Goal: Task Accomplishment & Management: Use online tool/utility

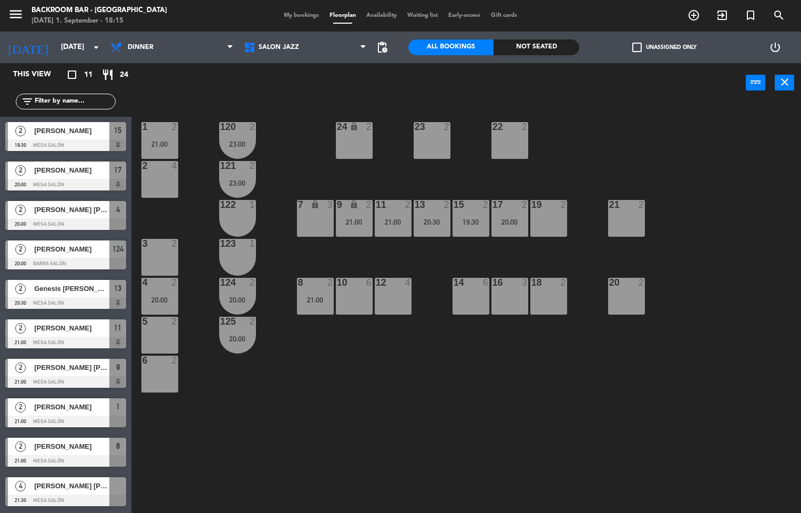
scroll to position [38, 0]
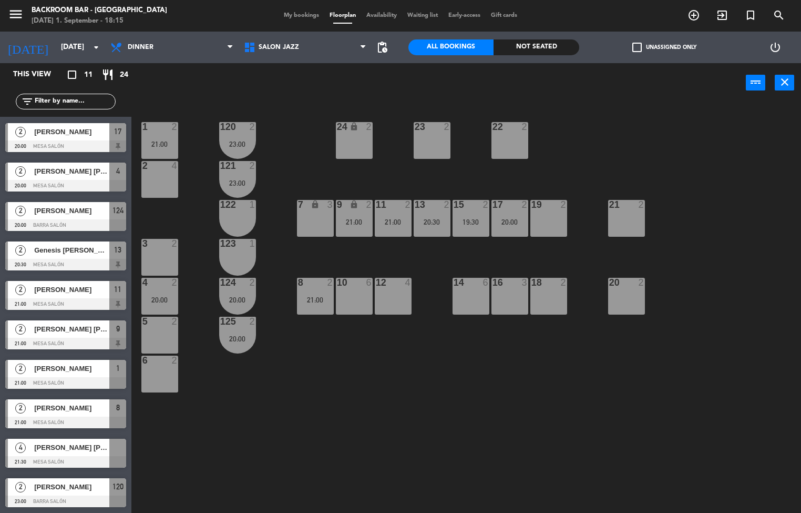
click at [147, 492] on div "1 2 21:00 24 lock 2 23 2 22 2 120 2 23:00 2 4 121 2 23:00 19 2 7 lock 3 9 lock …" at bounding box center [470, 308] width 662 height 410
click at [246, 445] on div "1 2 21:00 24 lock 2 23 2 22 2 120 2 23:00 2 4 121 2 23:00 19 2 7 lock 3 9 lock …" at bounding box center [470, 308] width 662 height 410
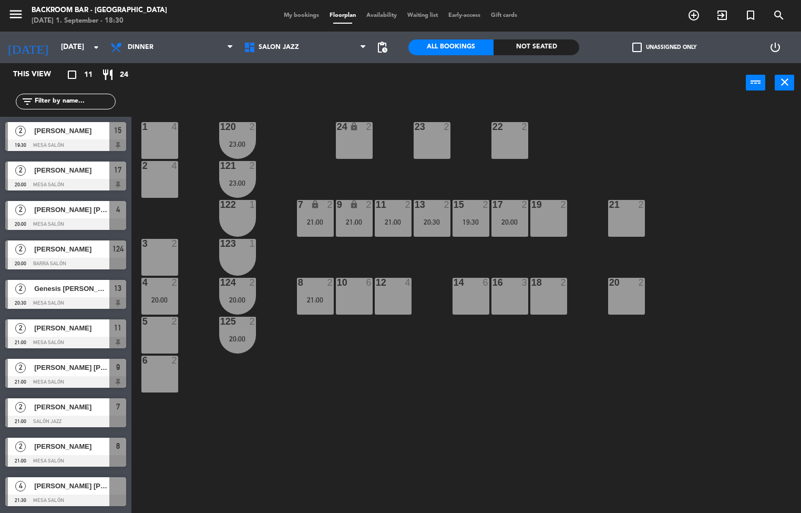
click at [324, 423] on div "1 4 24 lock 2 23 2 22 2 120 2 23:00 2 4 121 2 23:00 19 2 7 lock 2 21:00 9 lock …" at bounding box center [470, 308] width 662 height 410
click at [363, 398] on div "1 4 24 lock 2 23 2 22 2 120 2 23:00 2 4 121 2 23:00 19 2 7 lock 2 21:00 9 lock …" at bounding box center [470, 308] width 662 height 410
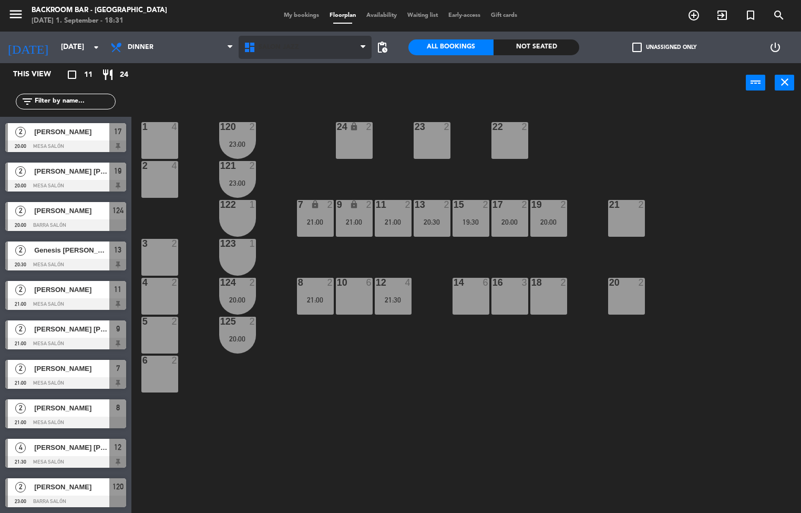
click at [284, 46] on span "Salón jazz" at bounding box center [279, 47] width 40 height 7
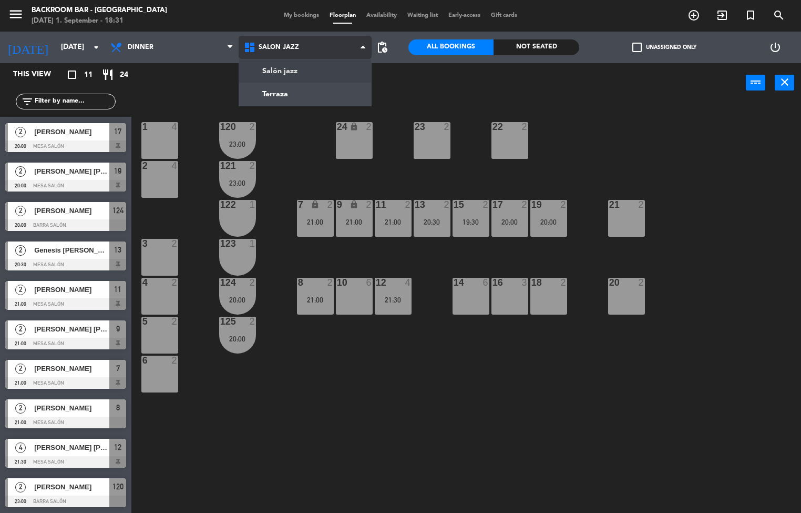
click at [291, 86] on ng-component "menu Backroom Bar - [GEOGRAPHIC_DATA] [DATE] 1. September - 18:31 My bookings F…" at bounding box center [400, 256] width 801 height 513
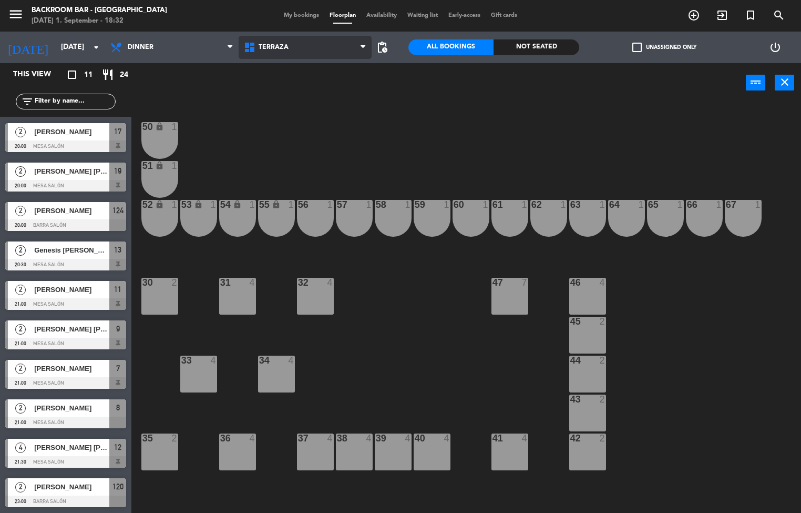
click at [361, 45] on icon at bounding box center [363, 47] width 5 height 8
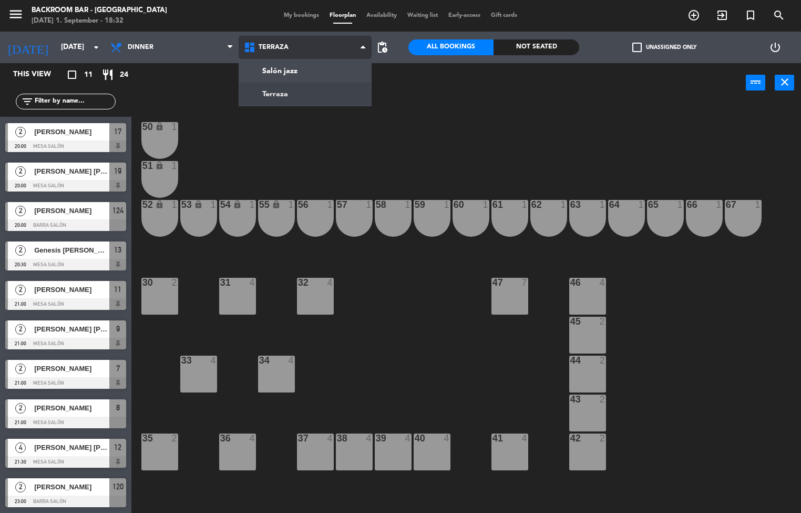
click at [324, 79] on ng-component "menu Backroom Bar - [GEOGRAPHIC_DATA] [DATE] 1. September - 18:32 My bookings F…" at bounding box center [400, 256] width 801 height 513
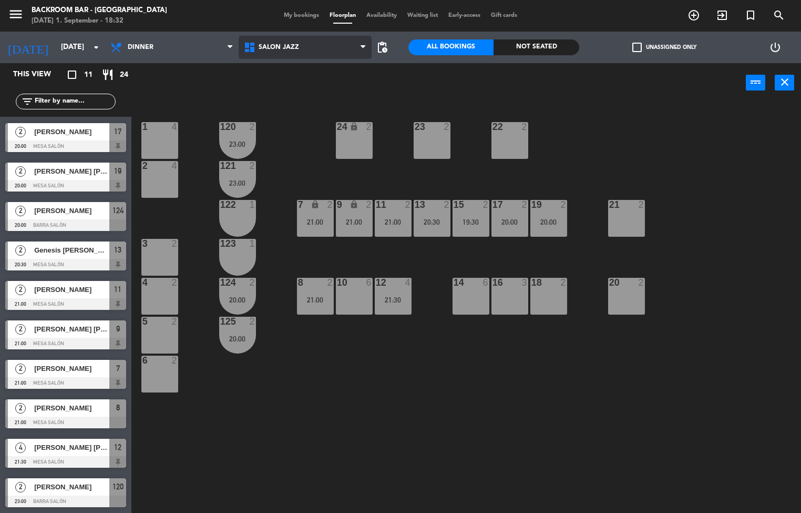
scroll to position [0, 0]
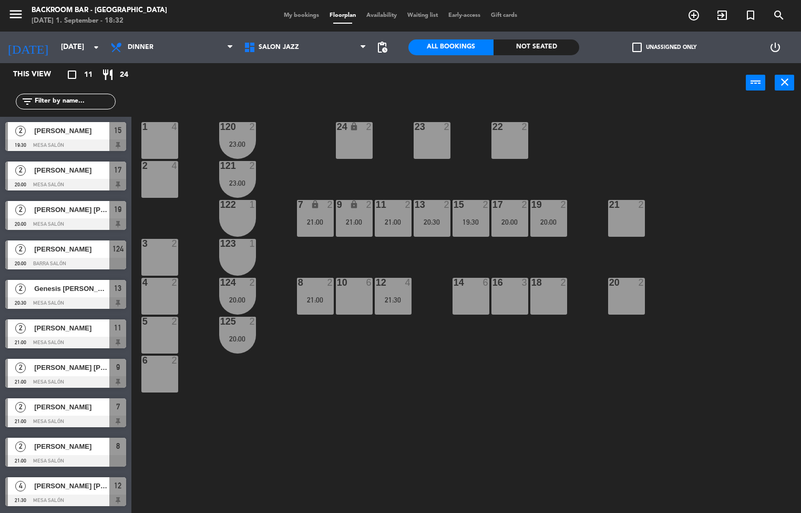
click at [381, 15] on span "Availability" at bounding box center [381, 16] width 41 height 6
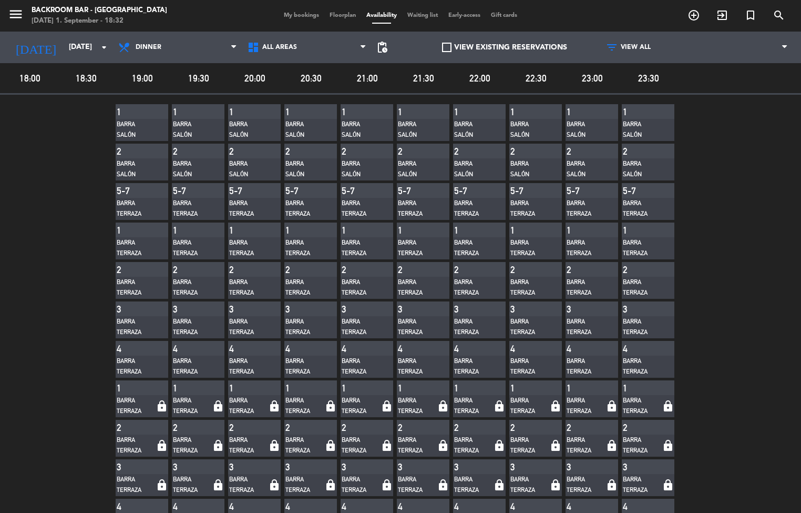
click at [333, 16] on span "Floorplan" at bounding box center [342, 16] width 37 height 6
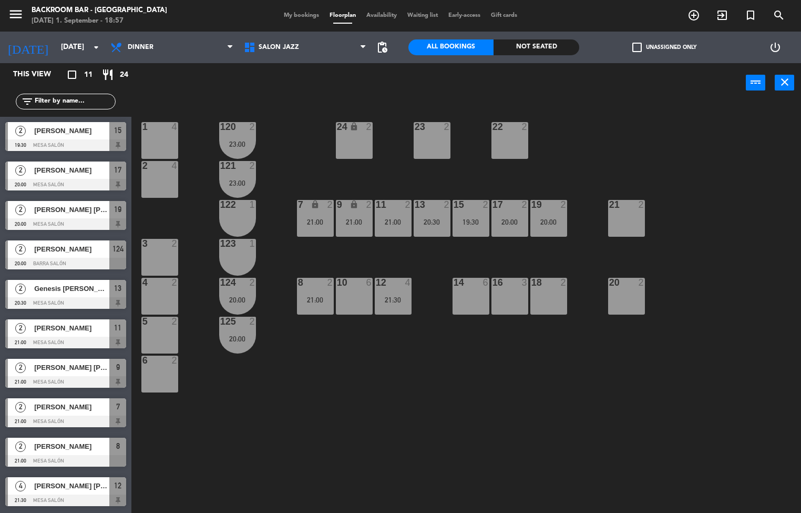
scroll to position [38, 0]
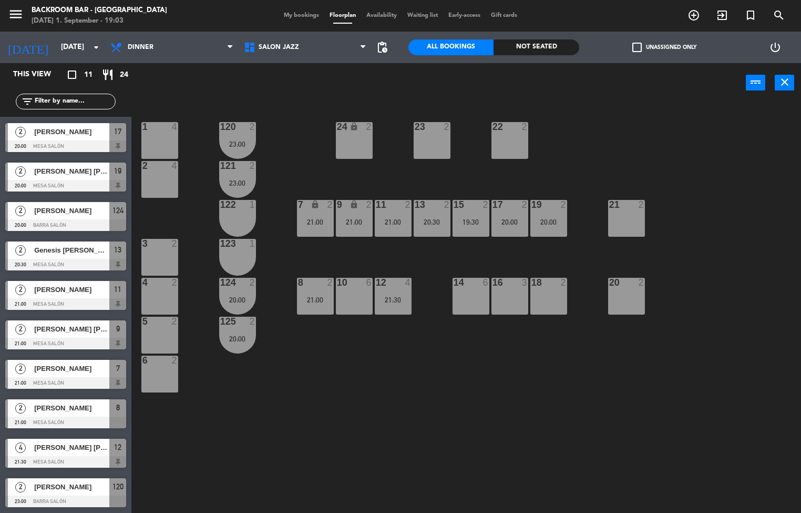
click at [362, 433] on div "1 4 24 lock 2 23 2 22 2 120 2 23:00 2 4 121 2 23:00 19 2 20:00 7 lock 2 21:00 9…" at bounding box center [470, 308] width 662 height 410
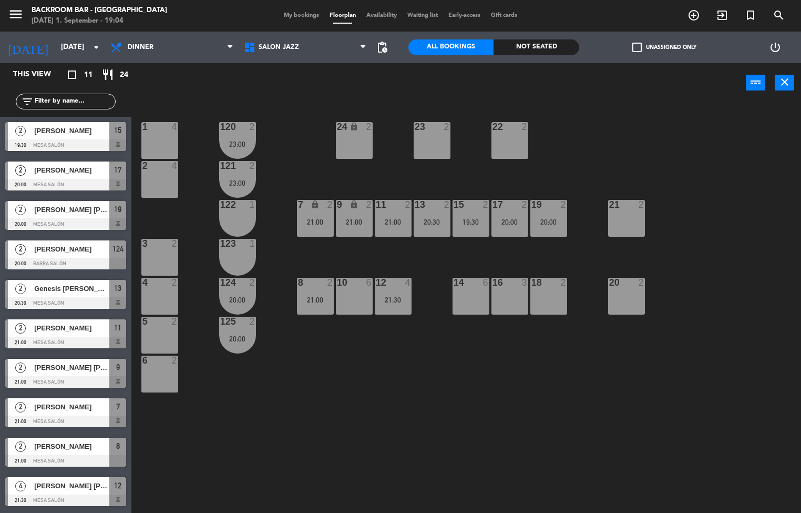
click at [295, 16] on span "My bookings" at bounding box center [302, 16] width 46 height 6
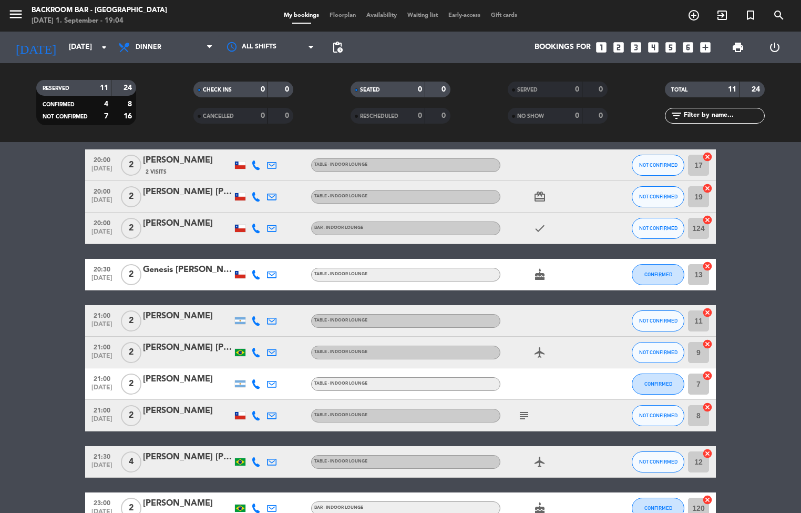
scroll to position [150, 0]
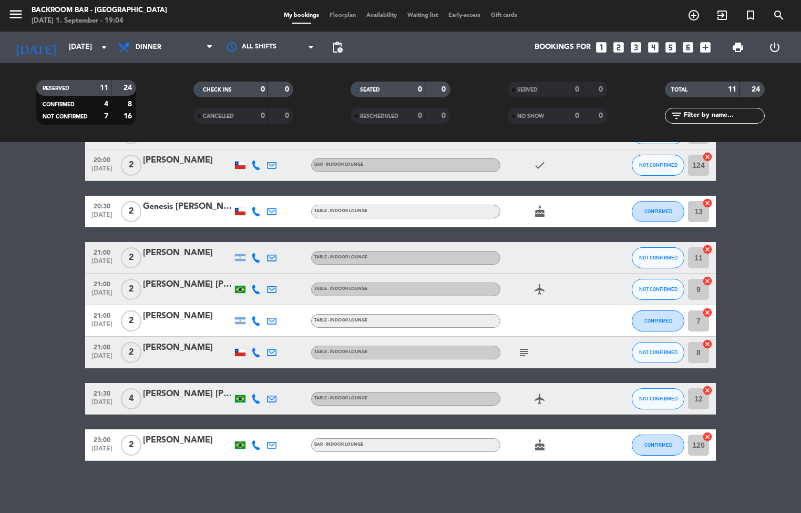
click at [522, 349] on icon "subject" at bounding box center [524, 352] width 13 height 13
click at [591, 404] on div "airplanemode_active" at bounding box center [548, 398] width 95 height 31
click at [334, 16] on span "Floorplan" at bounding box center [342, 16] width 37 height 6
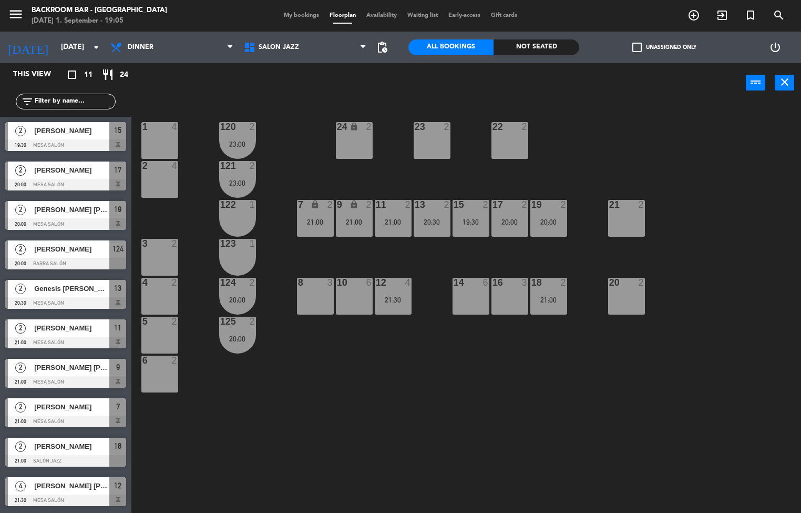
scroll to position [38, 0]
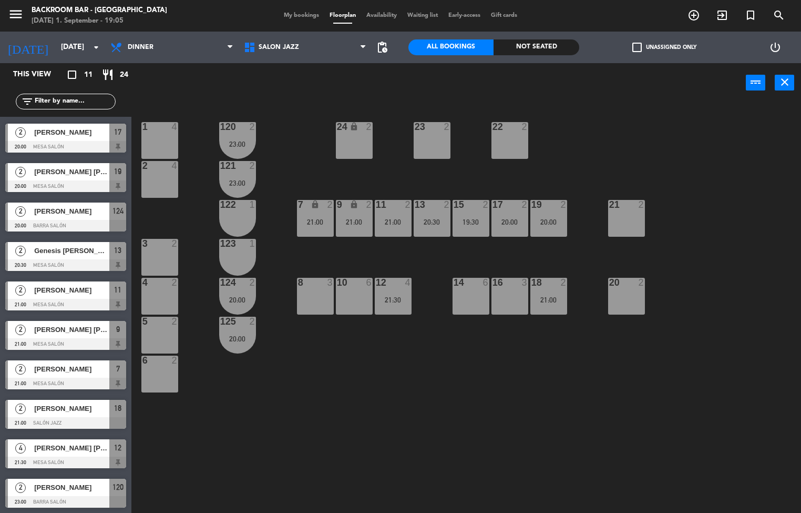
click at [405, 409] on div "1 4 24 lock 2 23 2 22 2 120 2 23:00 2 4 121 2 23:00 19 2 20:00 7 lock 2 21:00 9…" at bounding box center [470, 308] width 662 height 410
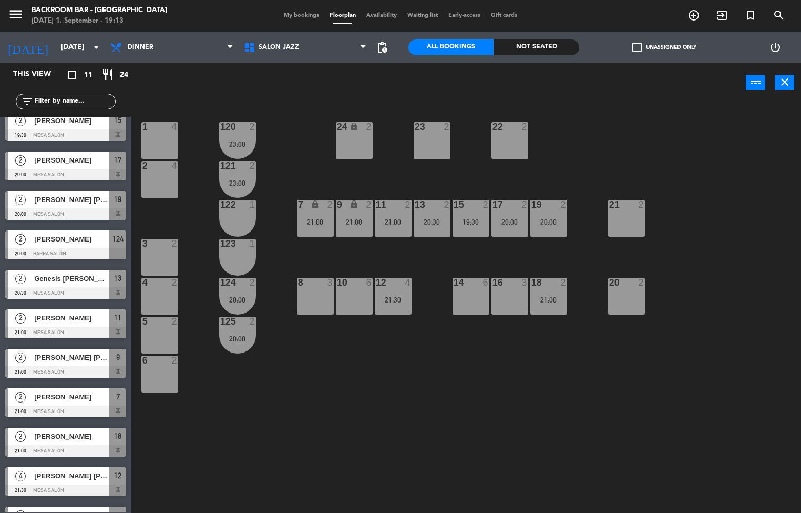
scroll to position [0, 0]
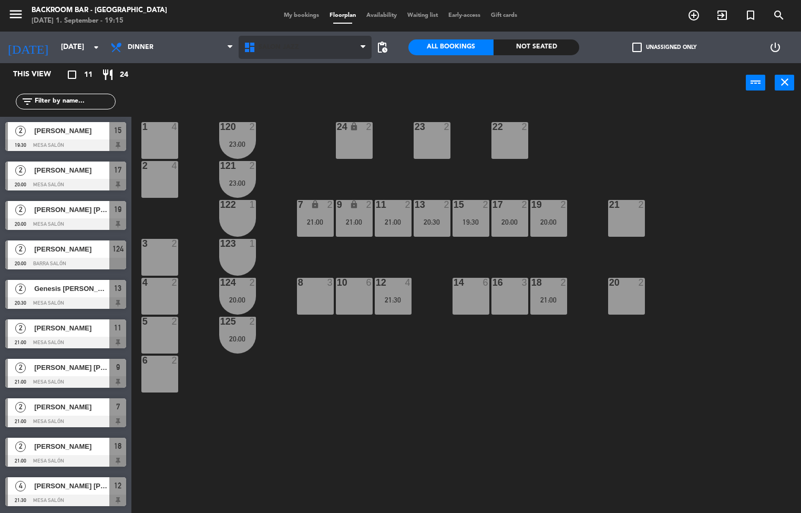
click at [253, 46] on icon at bounding box center [250, 47] width 15 height 13
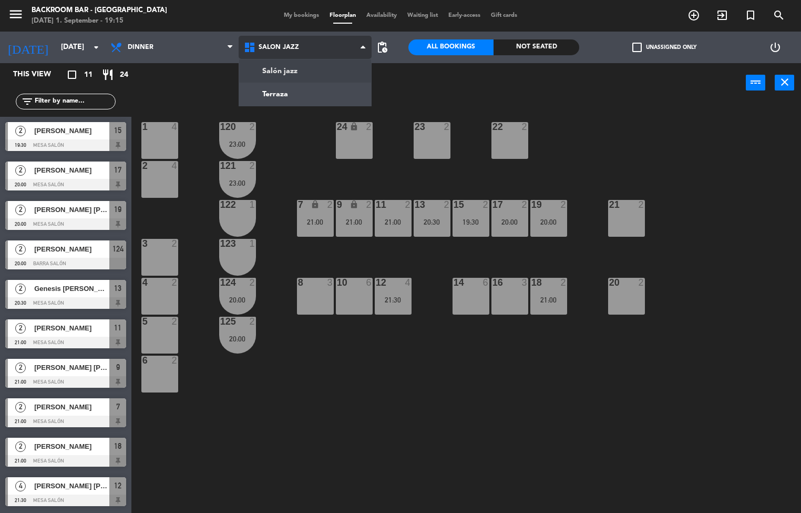
click at [314, 103] on ng-component "menu Backroom Bar - [GEOGRAPHIC_DATA] [DATE] 1. September - 19:15 My bookings F…" at bounding box center [400, 256] width 801 height 513
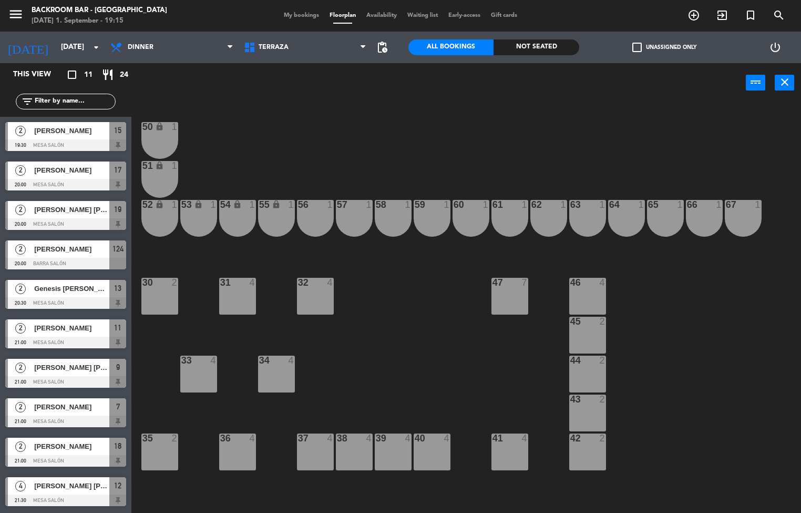
click at [233, 304] on div "31 4" at bounding box center [237, 296] width 37 height 37
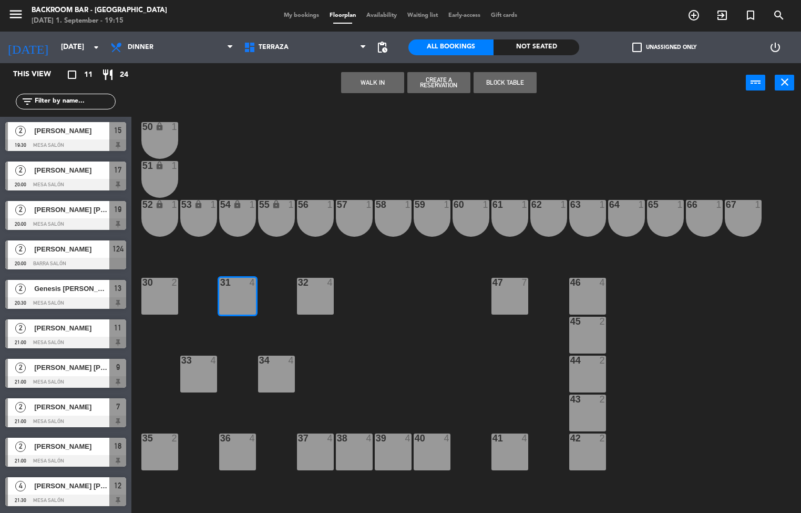
click at [368, 78] on button "WALK IN" at bounding box center [372, 82] width 63 height 21
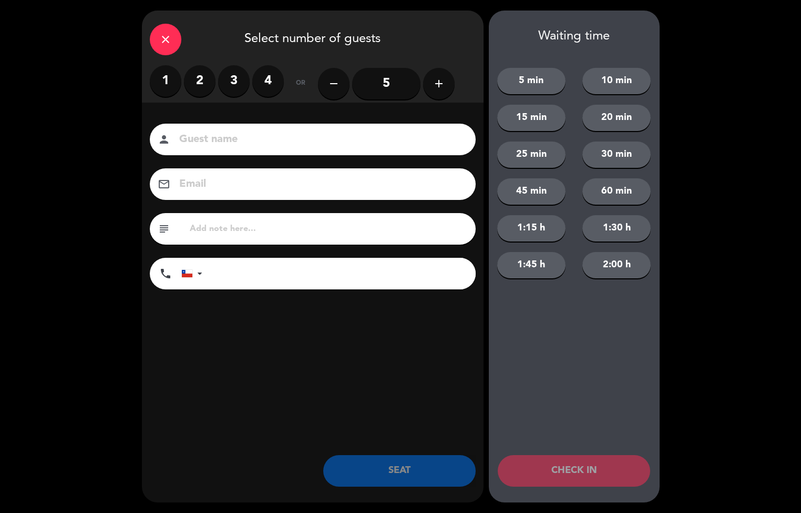
click at [189, 81] on label "2" at bounding box center [200, 81] width 32 height 32
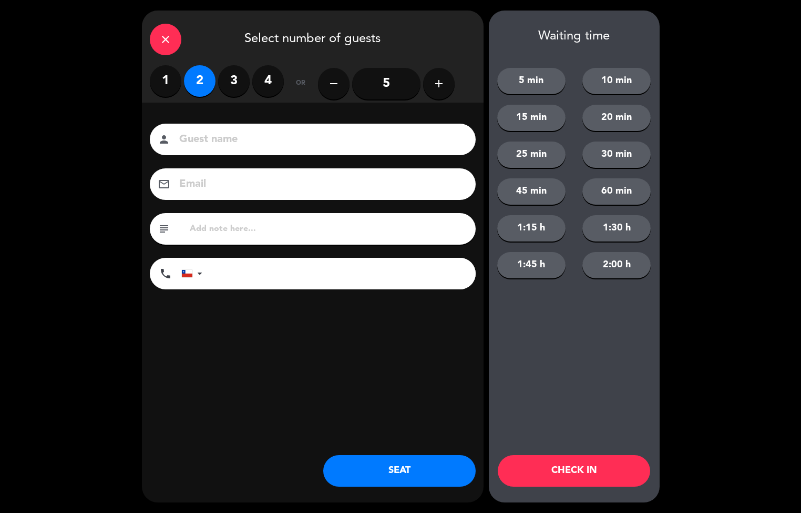
click at [399, 469] on button "SEAT" at bounding box center [399, 471] width 152 height 32
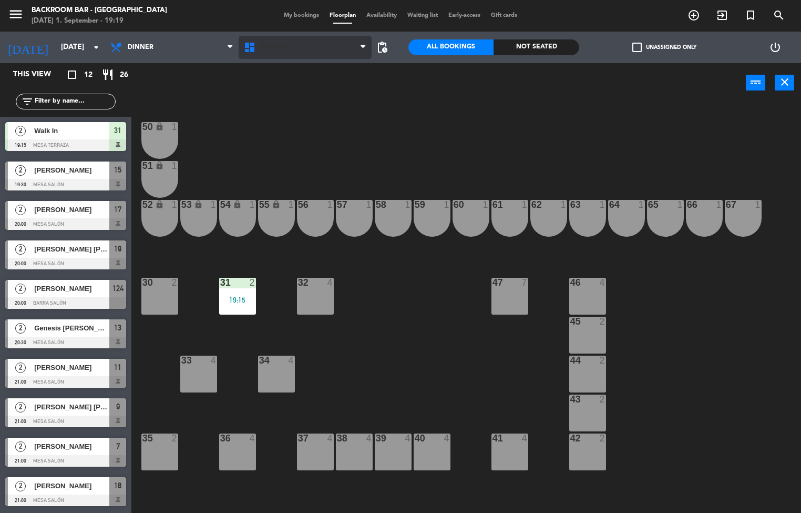
click at [349, 51] on span "Terraza" at bounding box center [306, 47] width 134 height 23
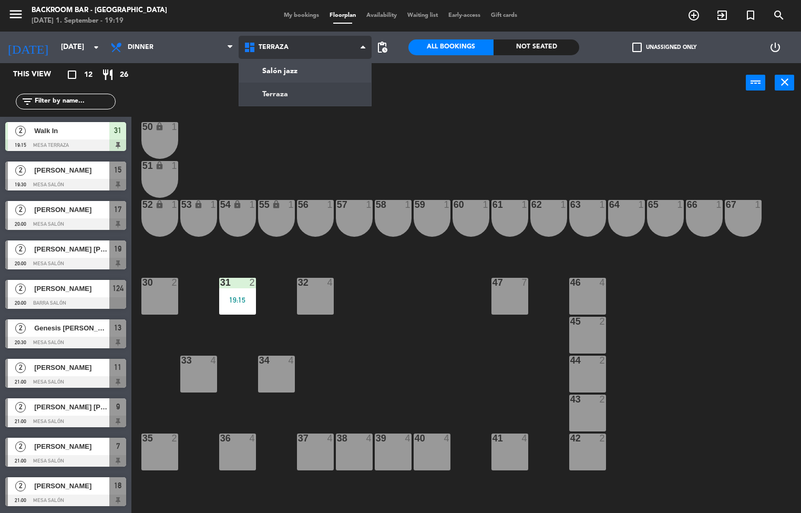
click at [302, 73] on ng-component "menu Backroom Bar - [GEOGRAPHIC_DATA] [DATE] 1. September - 19:19 My bookings F…" at bounding box center [400, 256] width 801 height 513
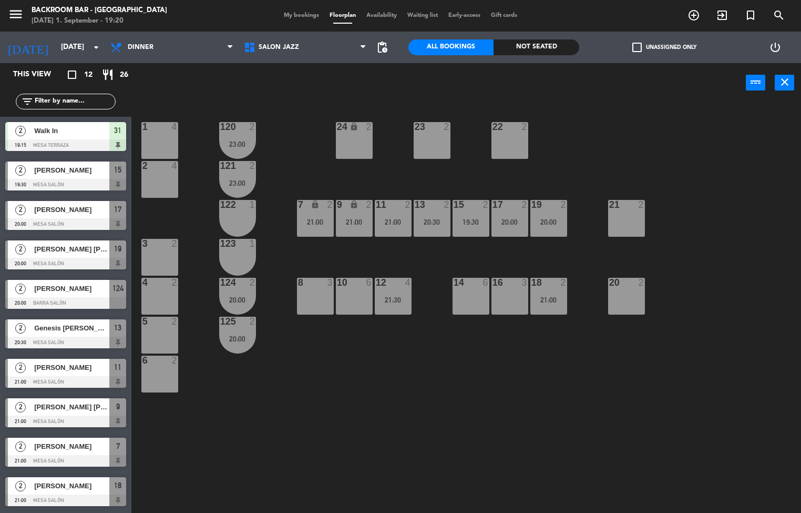
click at [434, 139] on div "23 2" at bounding box center [432, 140] width 37 height 37
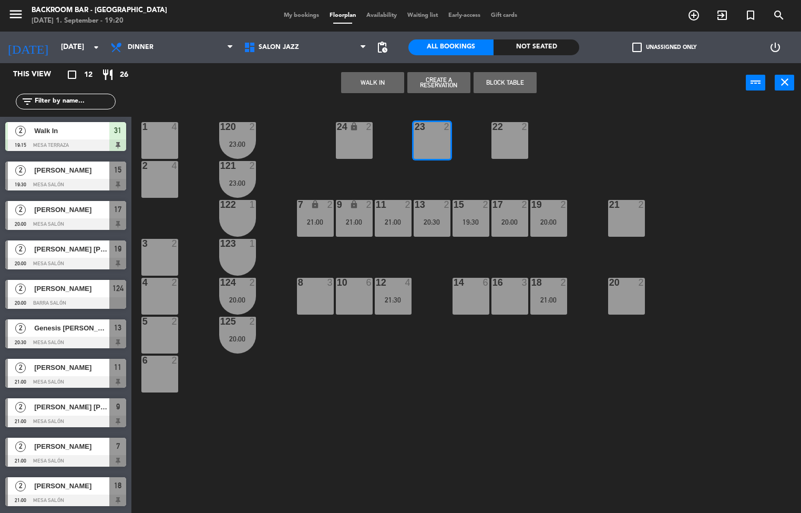
click at [386, 83] on button "WALK IN" at bounding box center [372, 82] width 63 height 21
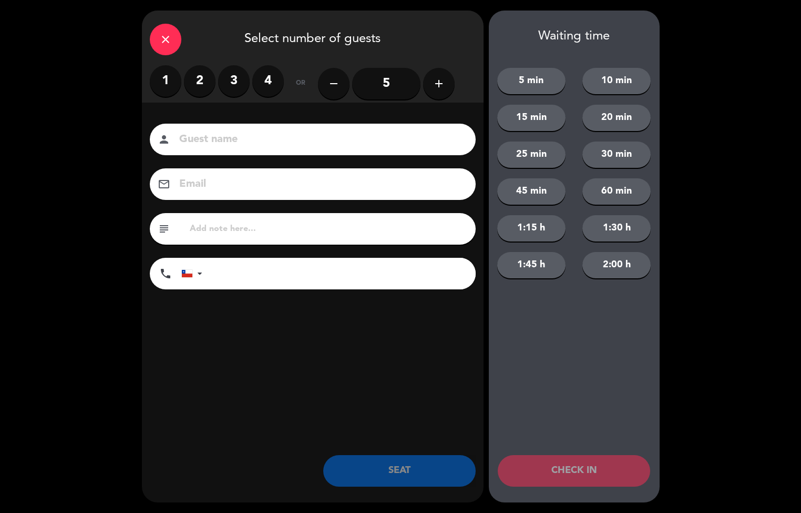
click at [715, 262] on div "close Select number of guests 1 2 3 4 or remove 5 add Guest name person Email e…" at bounding box center [400, 256] width 801 height 513
click at [166, 49] on div "close" at bounding box center [166, 40] width 32 height 32
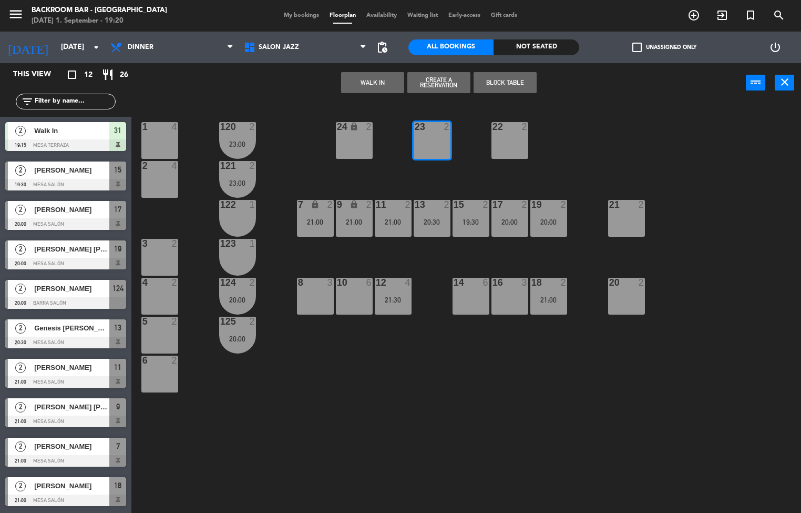
click at [374, 84] on button "WALK IN" at bounding box center [372, 82] width 63 height 21
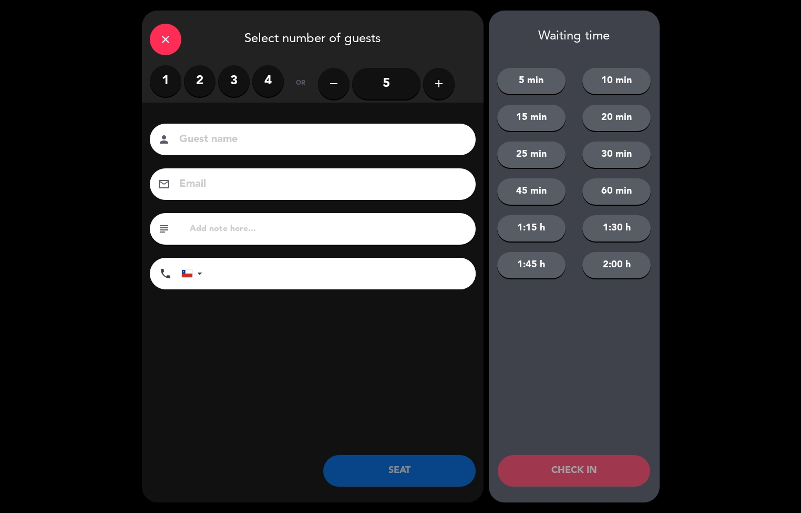
click at [202, 81] on label "2" at bounding box center [200, 81] width 32 height 32
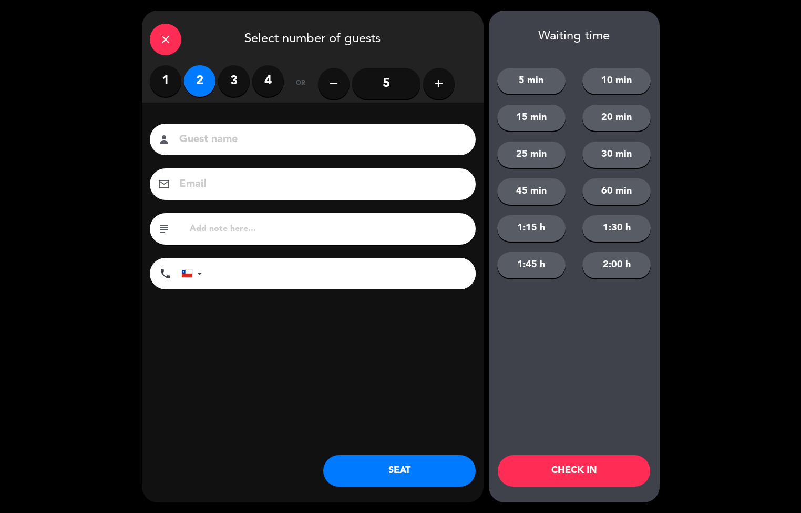
click at [404, 478] on button "SEAT" at bounding box center [399, 471] width 152 height 32
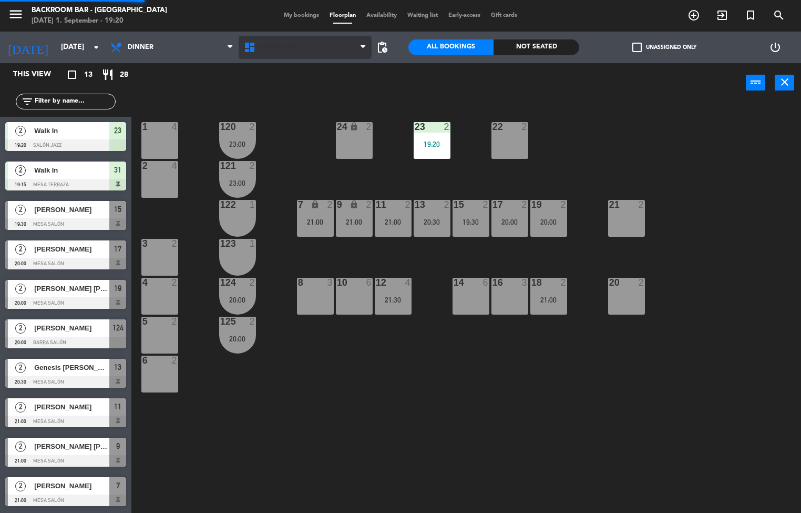
click at [285, 50] on span "Salón jazz" at bounding box center [279, 47] width 40 height 7
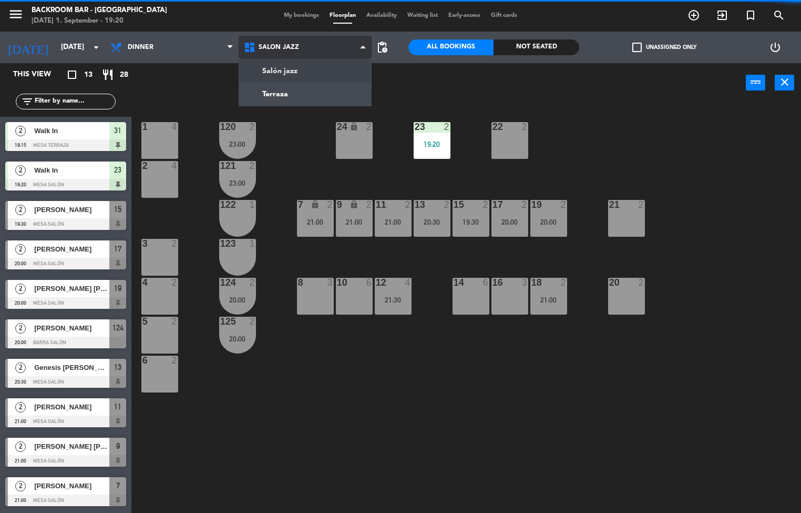
click at [298, 103] on ng-component "menu Backroom Bar - [GEOGRAPHIC_DATA] [DATE] 1. September - 19:20 My bookings F…" at bounding box center [400, 256] width 801 height 513
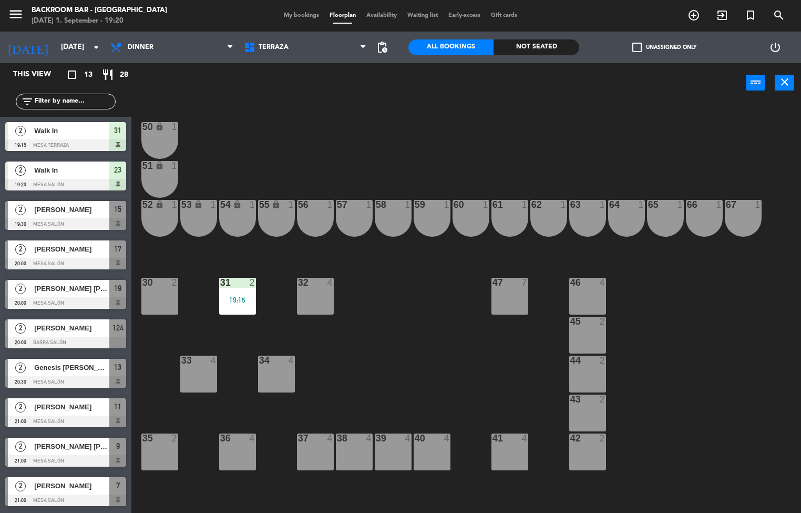
click at [237, 297] on div "19:15" at bounding box center [237, 299] width 37 height 7
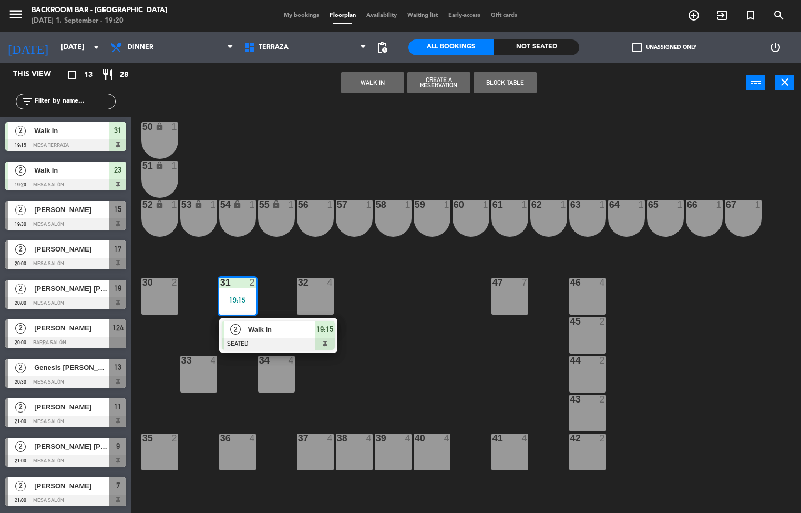
click at [300, 331] on span "Walk In" at bounding box center [281, 329] width 67 height 11
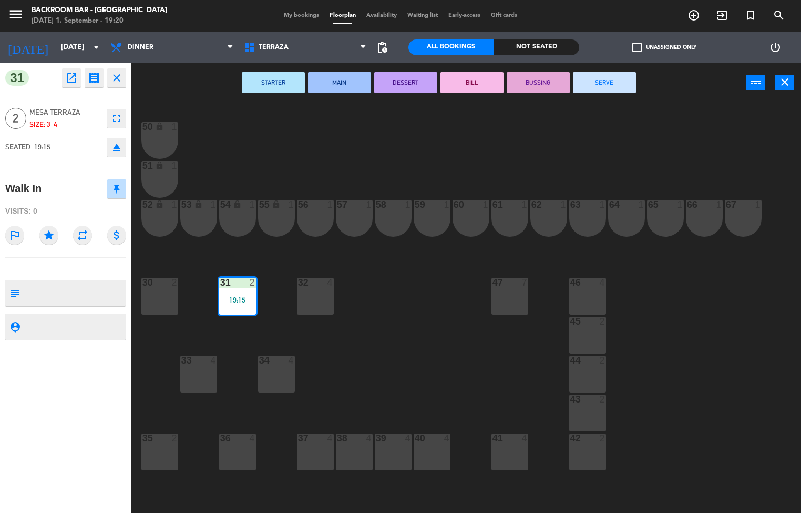
click at [604, 81] on button "SERVE" at bounding box center [604, 82] width 63 height 21
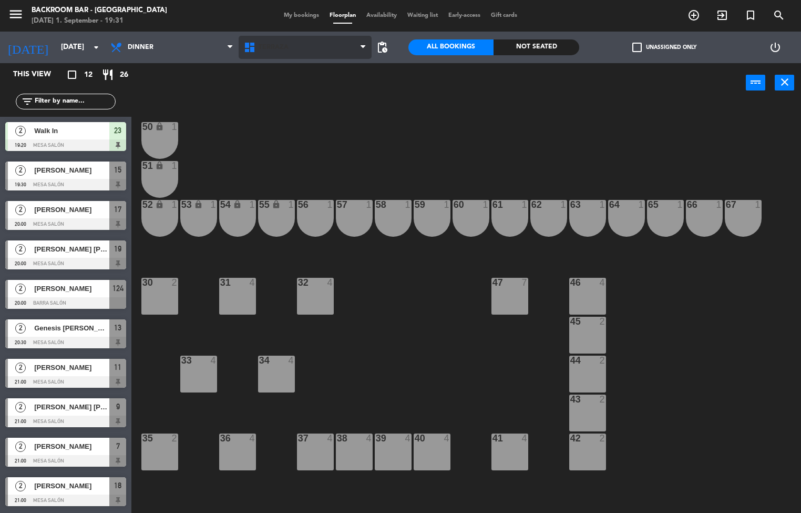
click at [352, 53] on span "Terraza" at bounding box center [306, 47] width 134 height 23
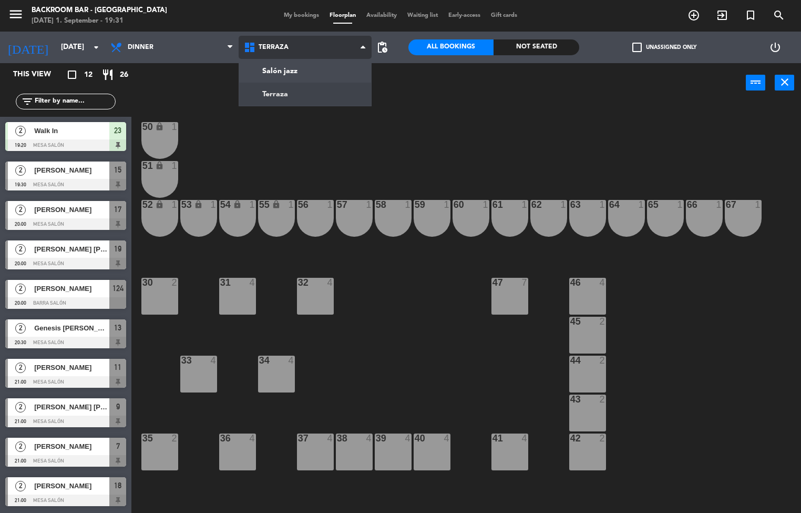
click at [305, 73] on ng-component "menu Backroom Bar - [GEOGRAPHIC_DATA] [DATE] 1. September - 19:31 My bookings F…" at bounding box center [400, 256] width 801 height 513
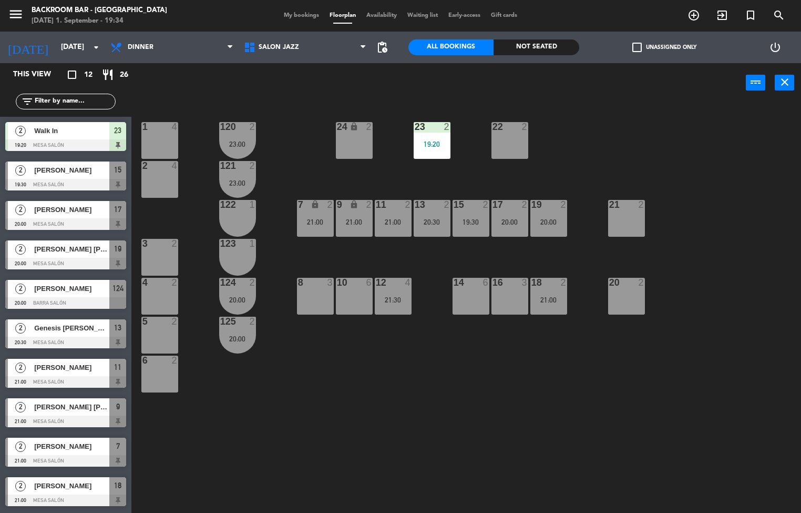
click at [663, 435] on div "1 4 24 lock 2 23 2 19:20 22 2 120 2 23:00 2 4 121 2 23:00 19 2 20:00 7 lock 2 2…" at bounding box center [470, 308] width 662 height 410
click at [254, 46] on icon at bounding box center [250, 47] width 15 height 13
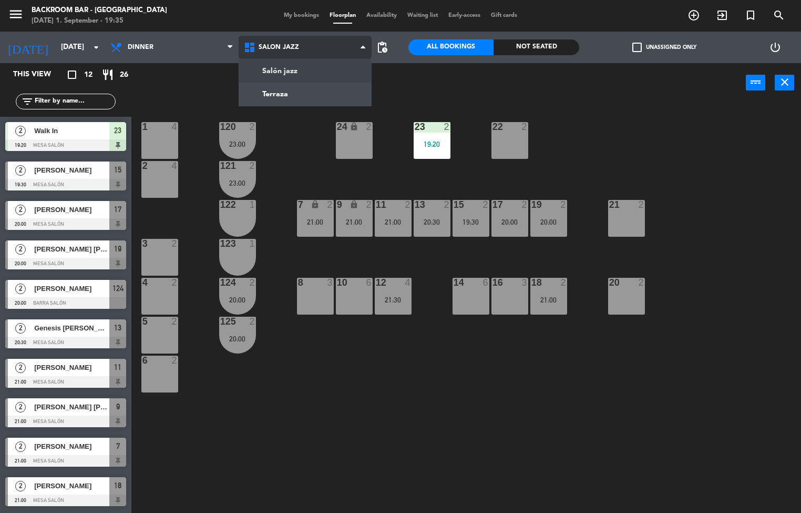
click at [277, 94] on ng-component "menu Backroom Bar - [GEOGRAPHIC_DATA] [DATE] 1. September - 19:35 My bookings F…" at bounding box center [400, 256] width 801 height 513
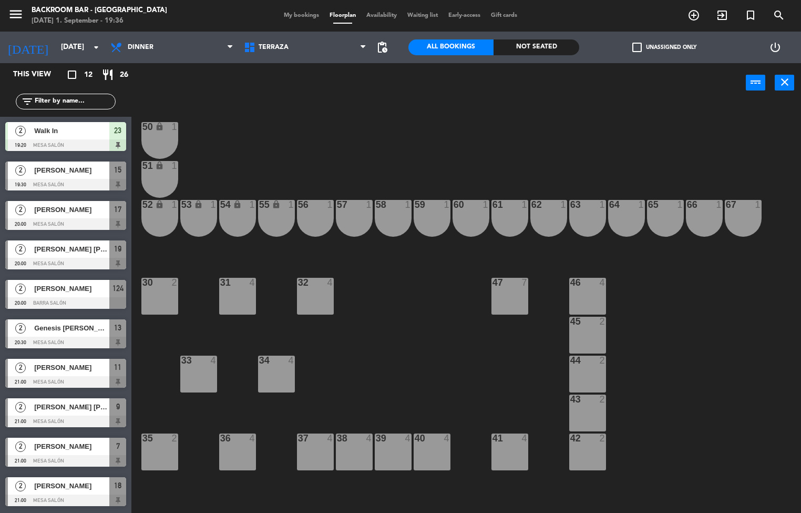
click at [390, 215] on div "58 1" at bounding box center [393, 218] width 37 height 37
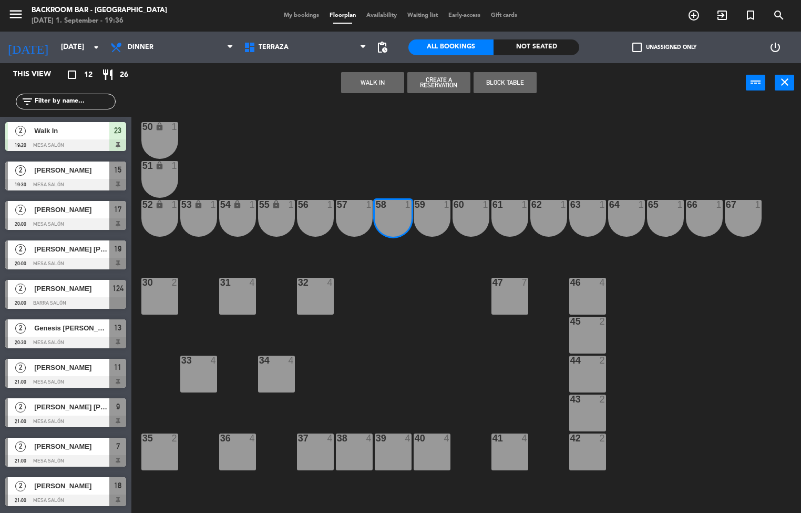
click at [371, 81] on button "WALK IN" at bounding box center [372, 82] width 63 height 21
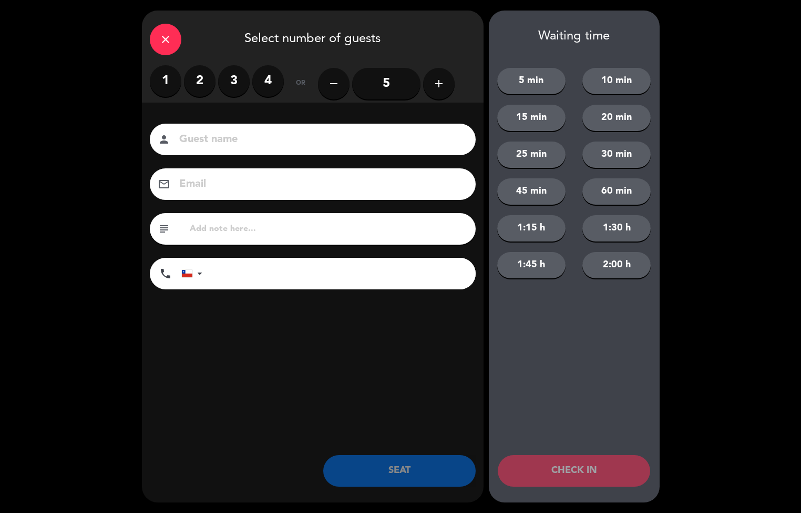
click at [166, 80] on label "1" at bounding box center [166, 81] width 32 height 32
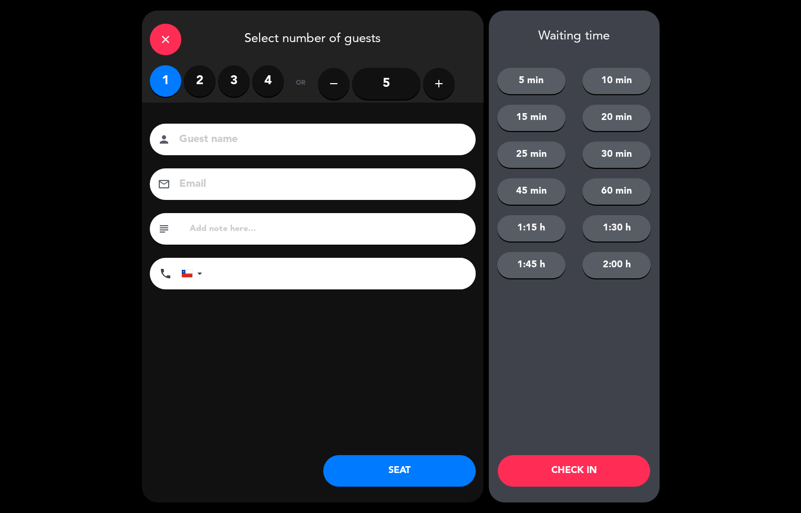
click at [200, 87] on label "2" at bounding box center [200, 81] width 32 height 32
click at [404, 473] on button "SEAT" at bounding box center [399, 471] width 152 height 32
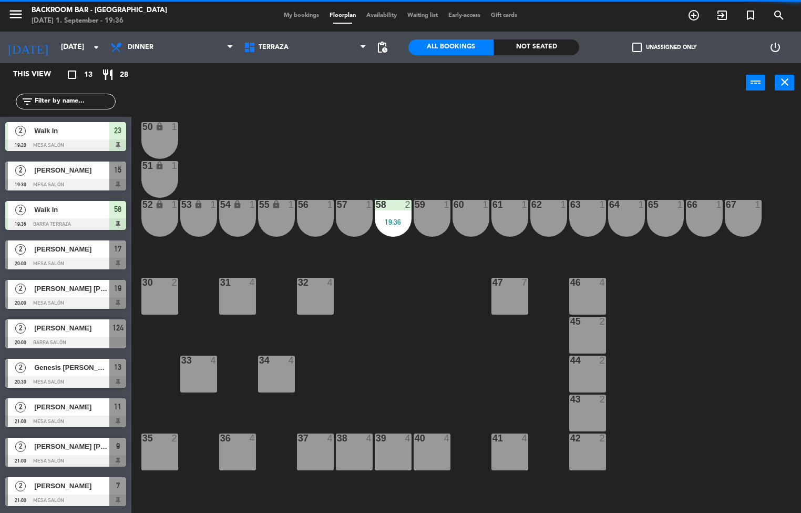
click at [431, 221] on div "59 1" at bounding box center [432, 218] width 37 height 37
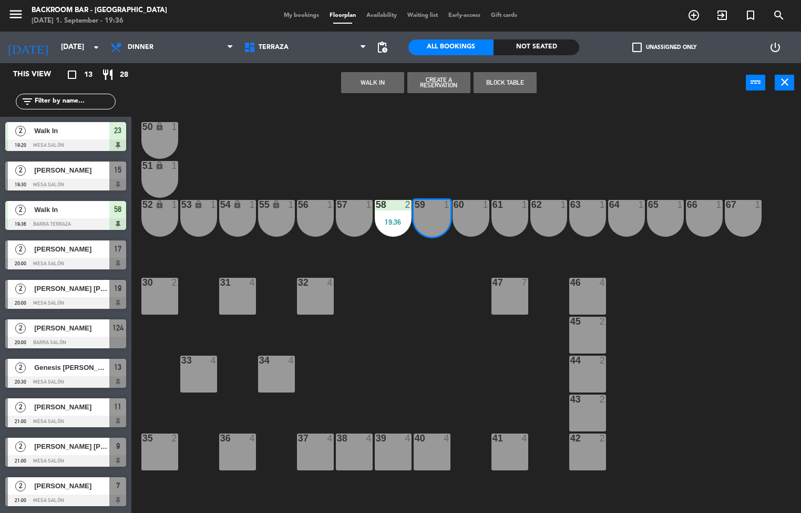
click at [393, 221] on div "19:36" at bounding box center [393, 221] width 37 height 7
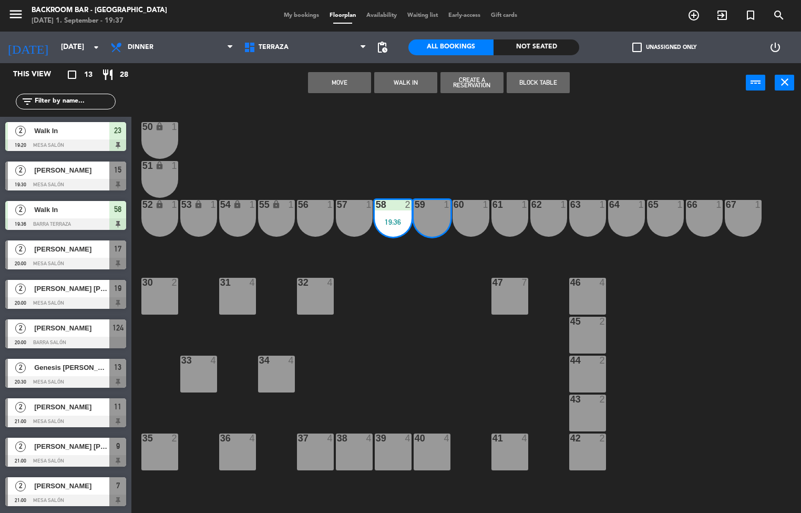
click at [429, 222] on div "59 1" at bounding box center [432, 218] width 37 height 37
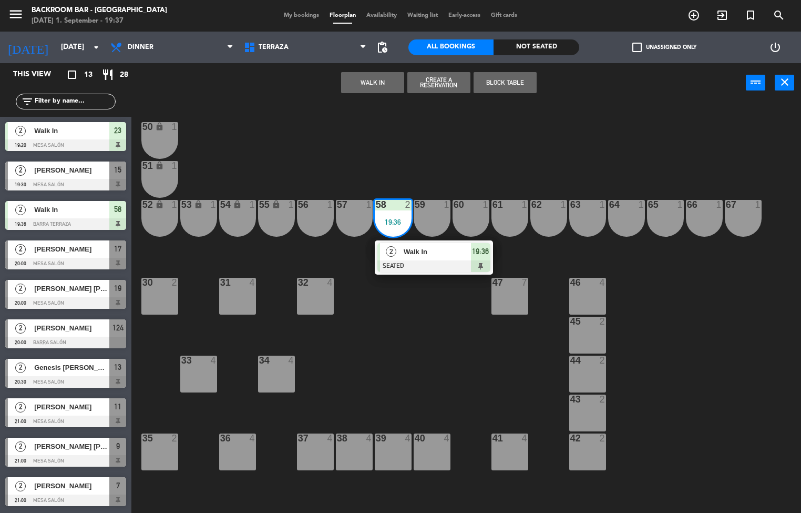
click at [360, 88] on button "WALK IN" at bounding box center [372, 82] width 63 height 21
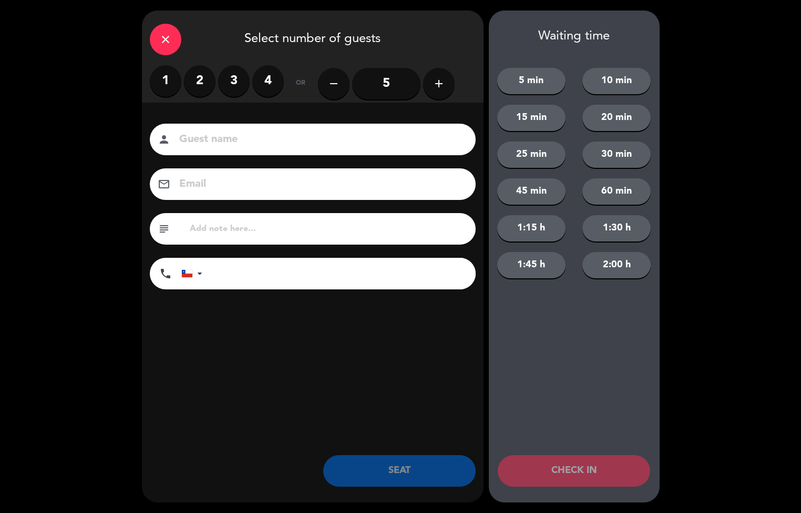
click at [165, 80] on label "1" at bounding box center [166, 81] width 32 height 32
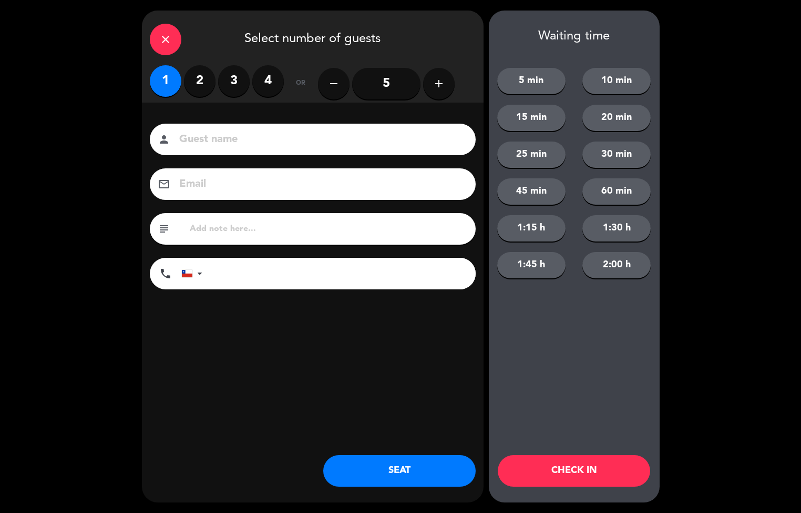
click at [386, 482] on button "SEAT" at bounding box center [399, 471] width 152 height 32
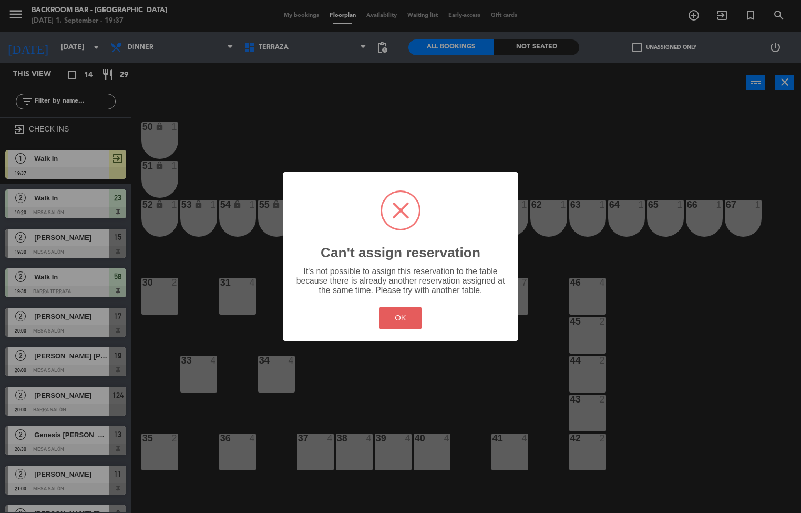
click at [398, 314] on button "OK" at bounding box center [401, 318] width 43 height 23
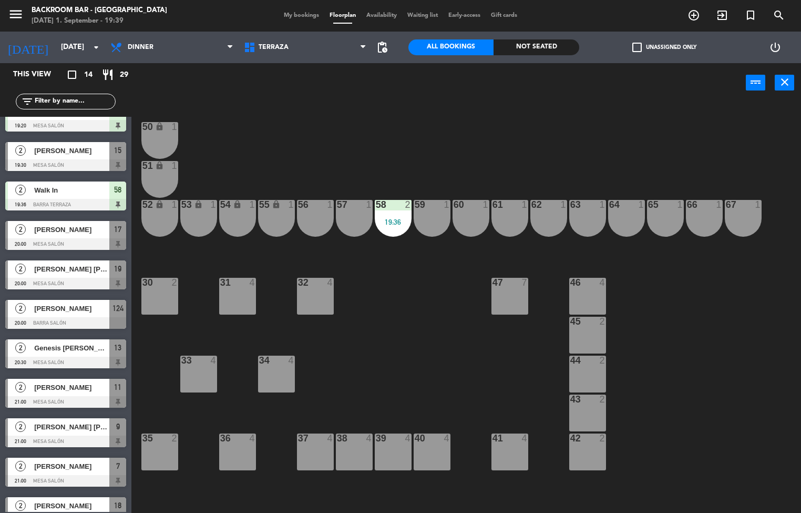
scroll to position [97, 0]
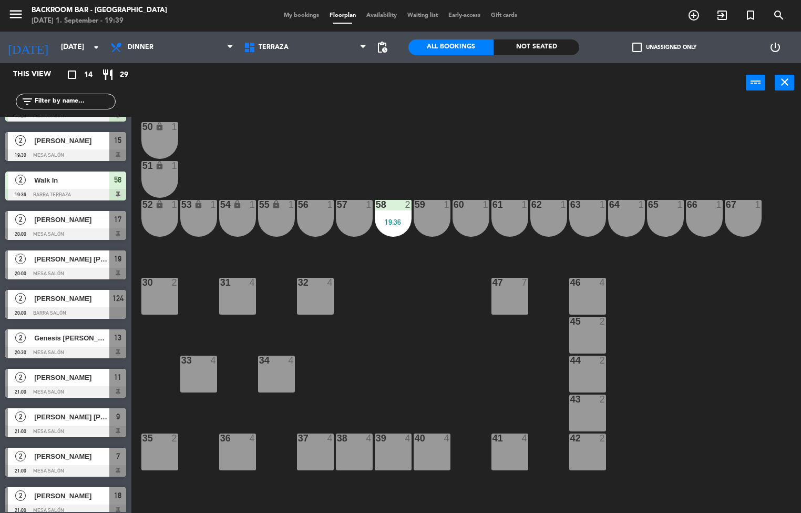
click at [77, 311] on div at bounding box center [65, 313] width 121 height 12
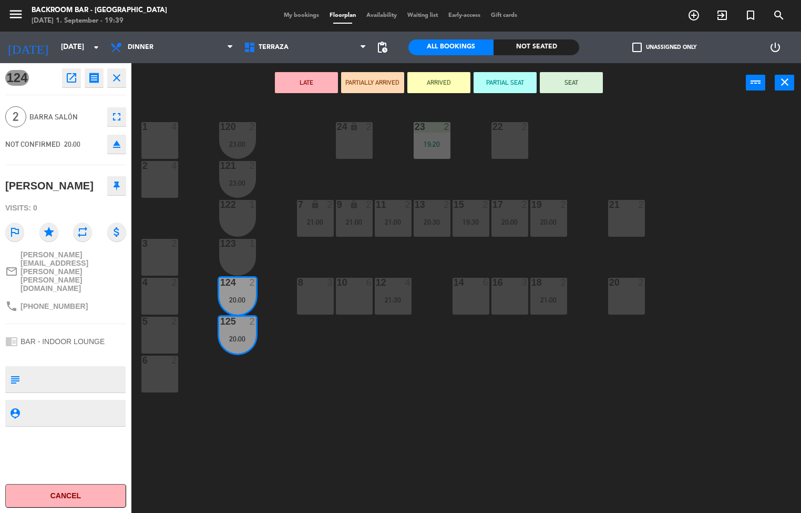
click at [586, 85] on button "SEAT" at bounding box center [571, 82] width 63 height 21
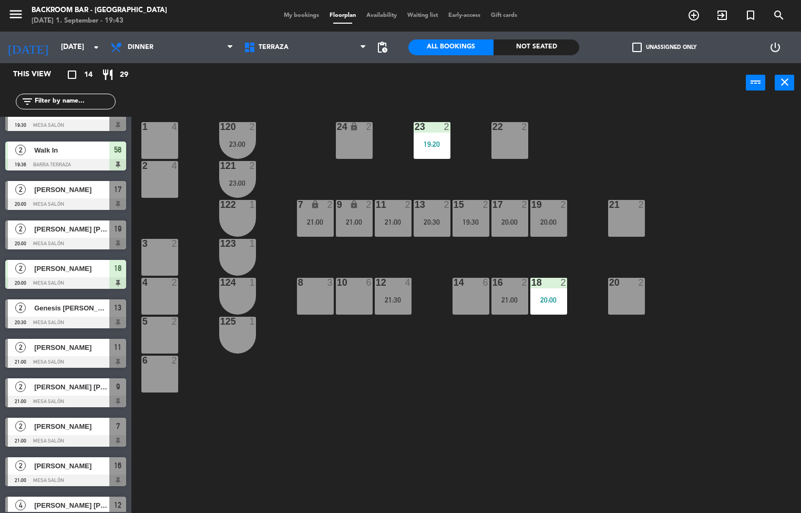
scroll to position [185, 0]
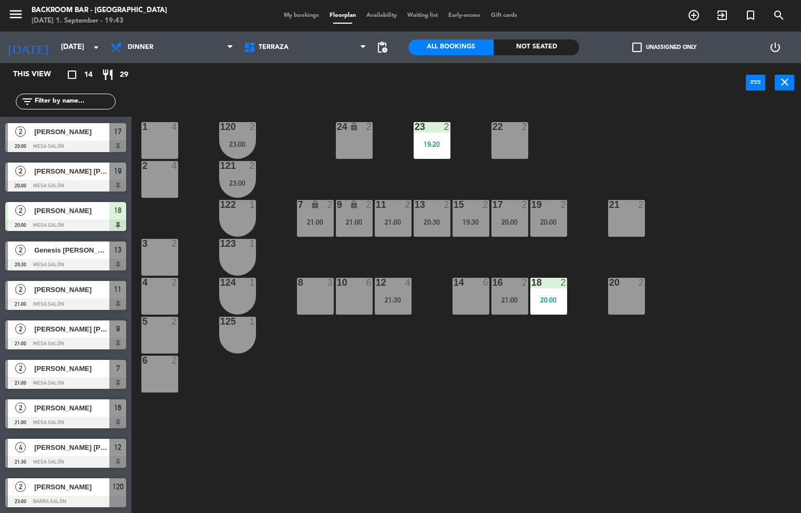
click at [144, 77] on div "power_input close" at bounding box center [438, 83] width 615 height 40
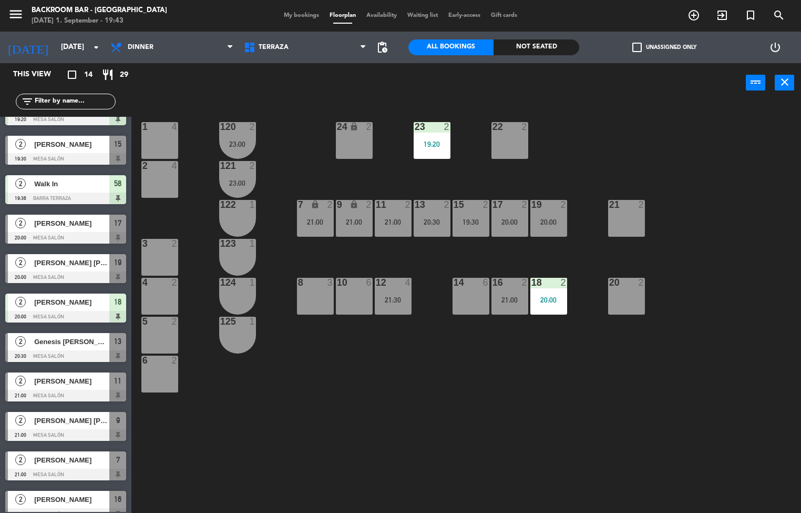
scroll to position [0, 0]
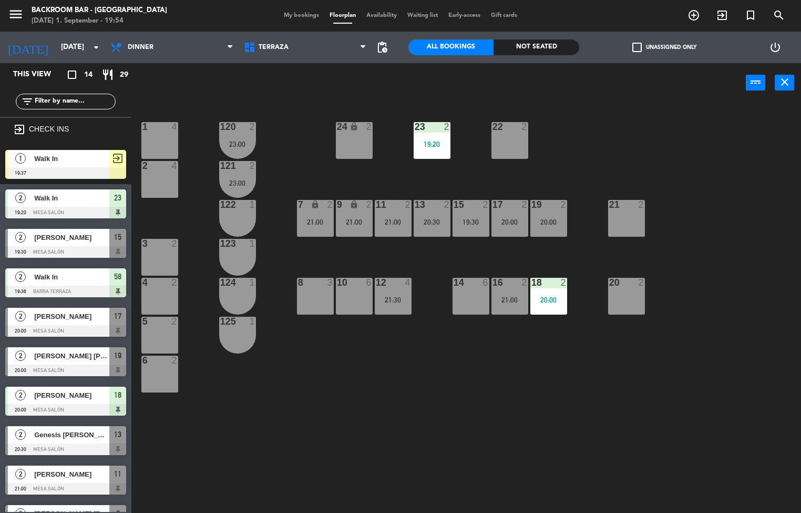
click at [59, 244] on div "[PERSON_NAME]" at bounding box center [71, 237] width 76 height 17
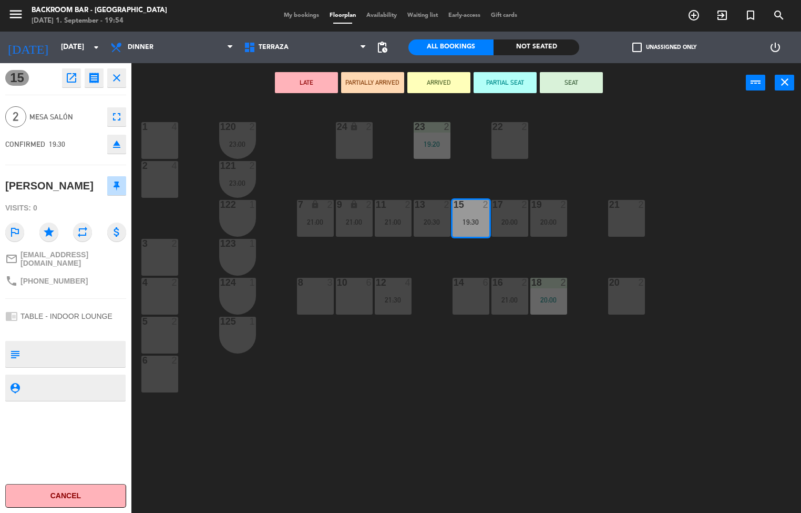
click at [568, 80] on button "SEAT" at bounding box center [571, 82] width 63 height 21
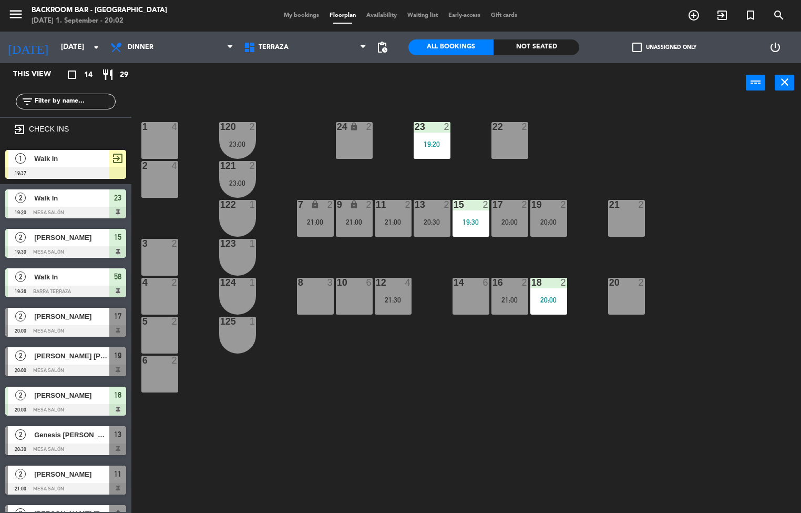
click at [68, 331] on div at bounding box center [65, 331] width 121 height 12
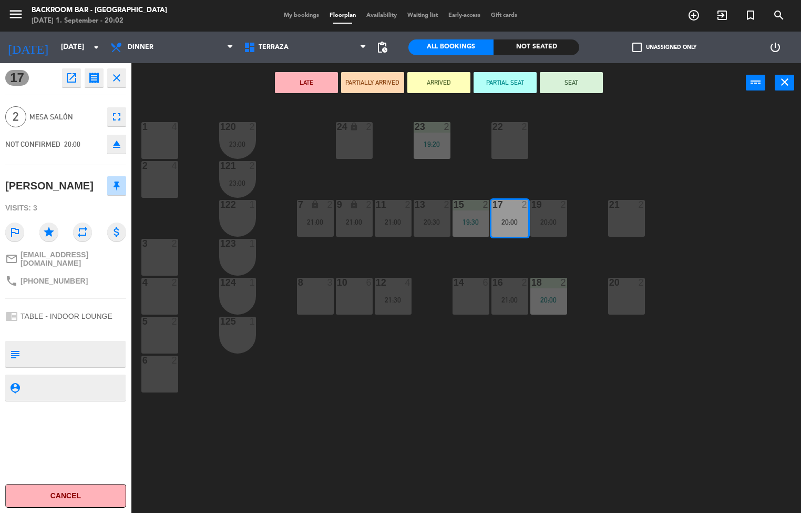
click at [573, 78] on button "SEAT" at bounding box center [571, 82] width 63 height 21
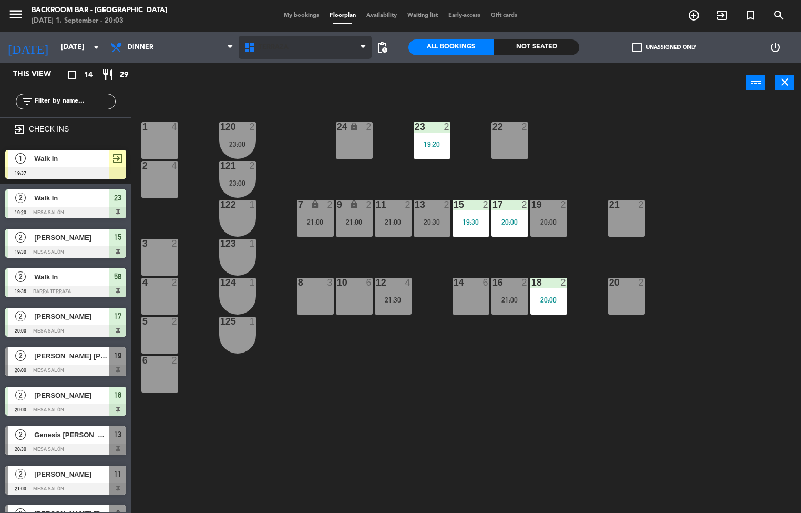
click at [279, 50] on span "Terraza" at bounding box center [274, 47] width 30 height 7
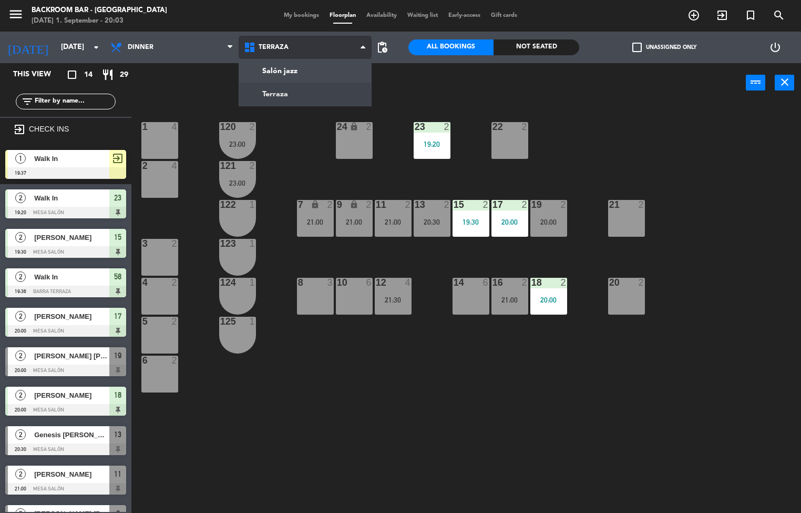
click at [313, 100] on ng-component "menu Backroom Bar - [GEOGRAPHIC_DATA] [DATE] 1. September - 20:03 My bookings F…" at bounding box center [400, 256] width 801 height 513
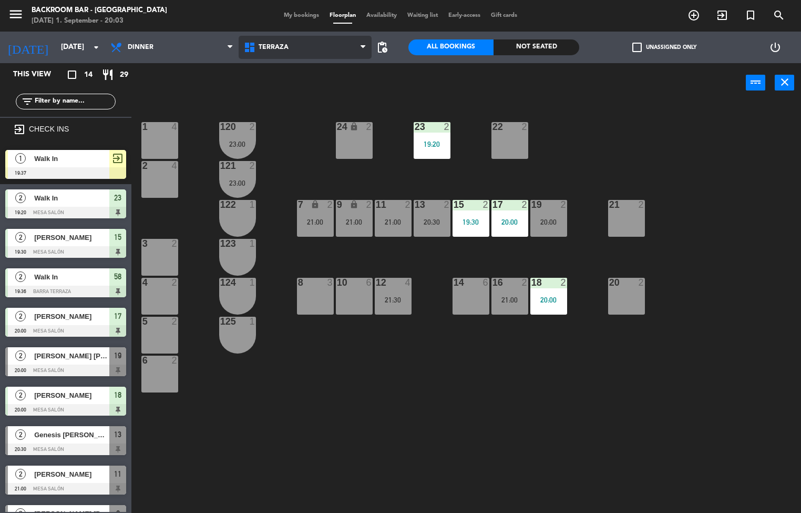
click at [313, 51] on span "Terraza" at bounding box center [306, 47] width 134 height 23
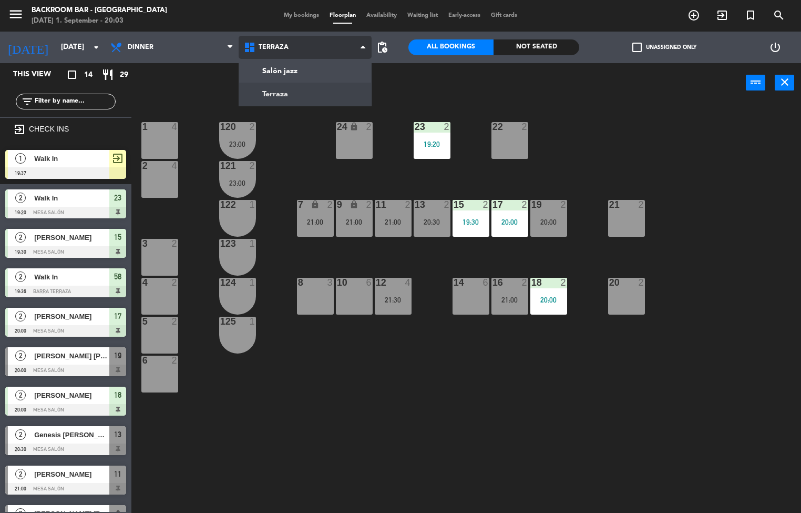
click at [320, 65] on ng-component "menu Backroom Bar - [GEOGRAPHIC_DATA] [DATE] 1. September - 20:03 My bookings F…" at bounding box center [400, 256] width 801 height 513
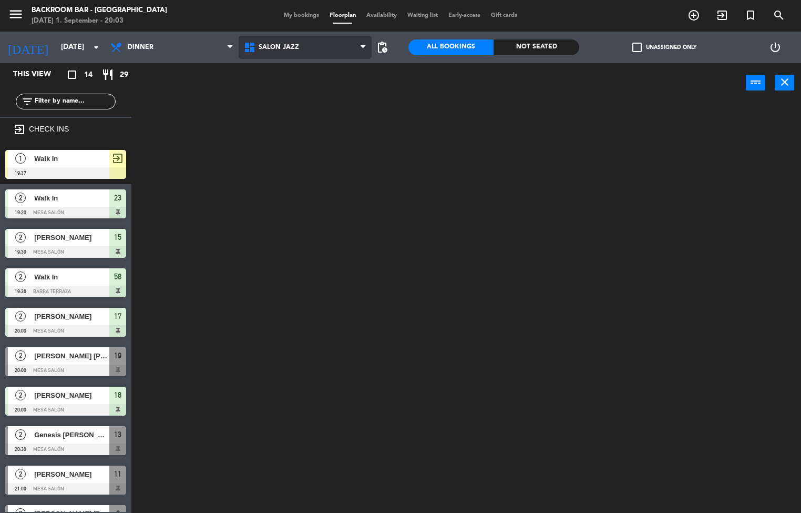
click at [319, 50] on span "Salón jazz" at bounding box center [306, 47] width 134 height 23
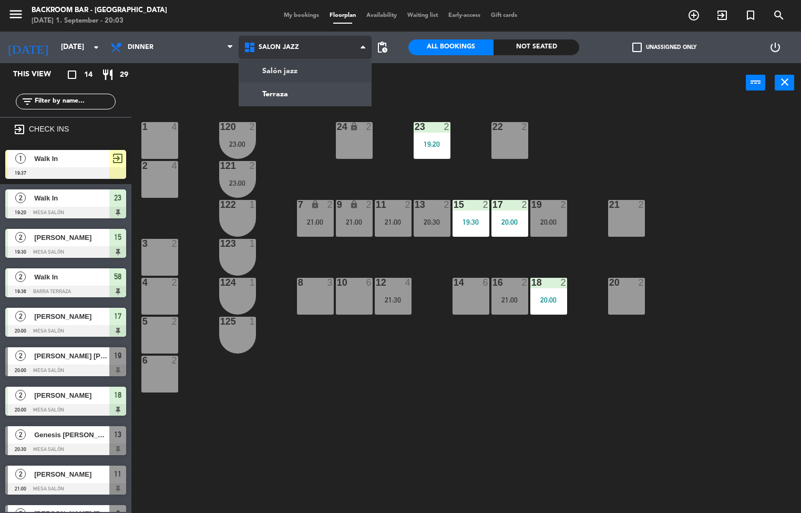
click at [310, 99] on ng-component "menu Backroom Bar - [GEOGRAPHIC_DATA] [DATE] 1. September - 20:03 My bookings F…" at bounding box center [400, 256] width 801 height 513
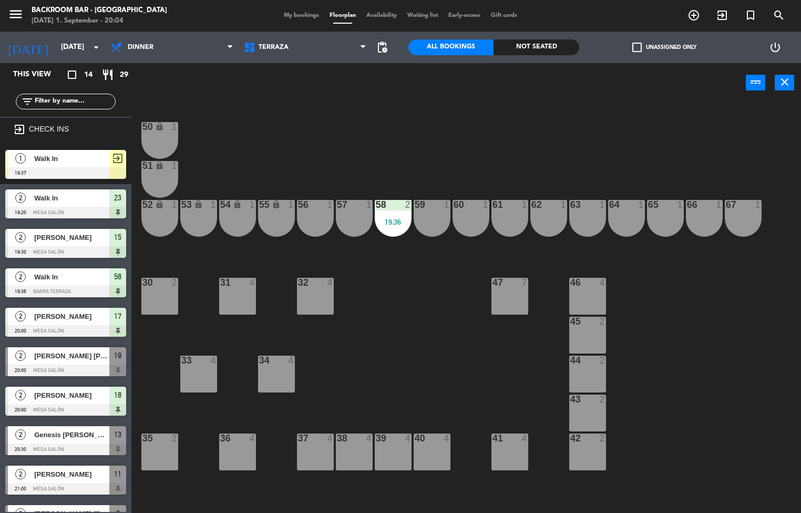
click at [156, 174] on div "51 lock 1" at bounding box center [159, 179] width 37 height 37
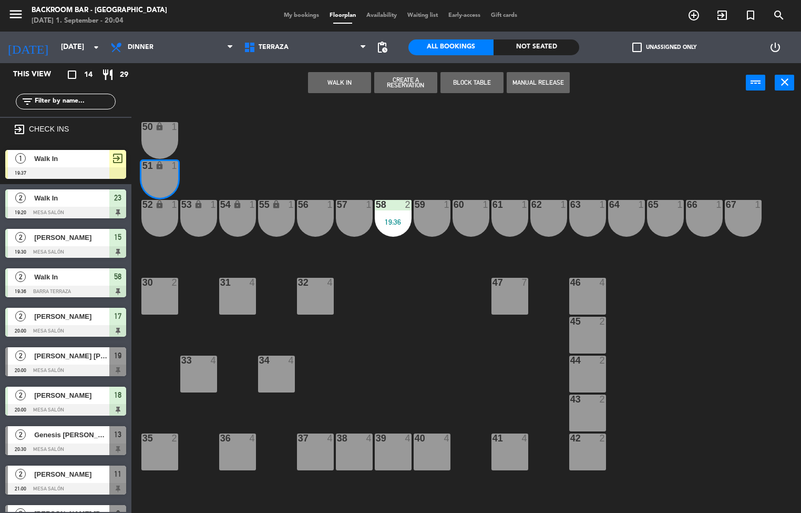
click at [338, 83] on button "WALK IN" at bounding box center [339, 82] width 63 height 21
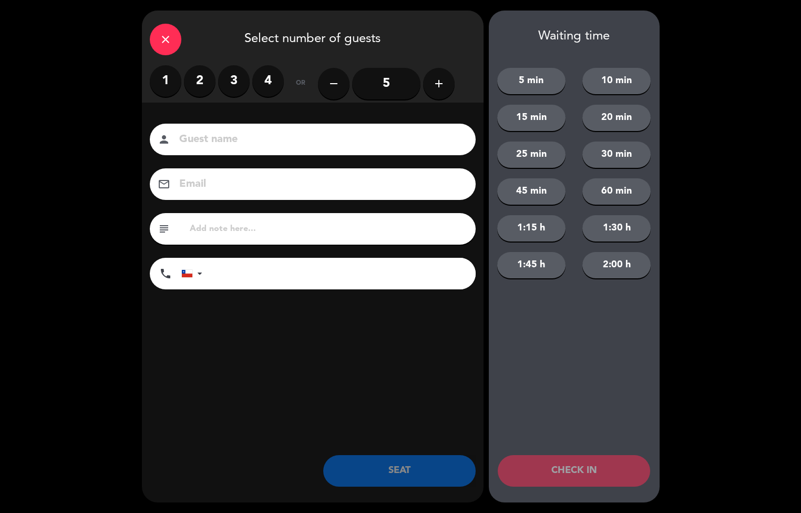
click at [202, 73] on label "2" at bounding box center [200, 81] width 32 height 32
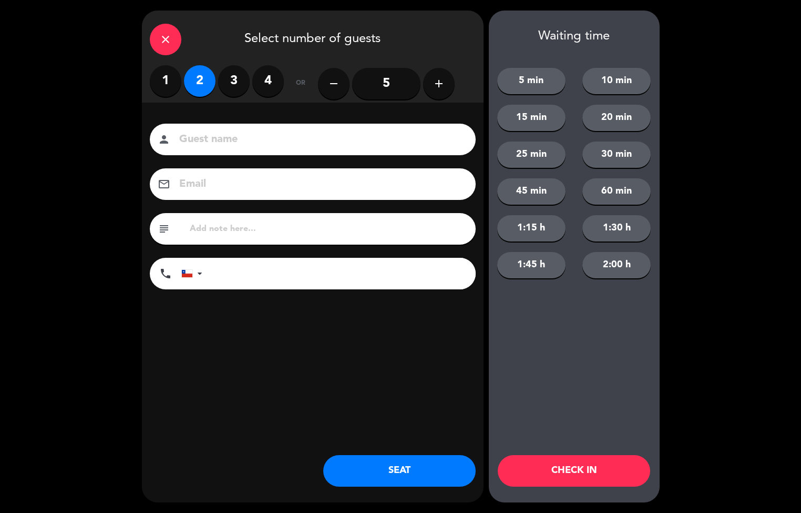
click at [179, 34] on div "close" at bounding box center [166, 40] width 32 height 32
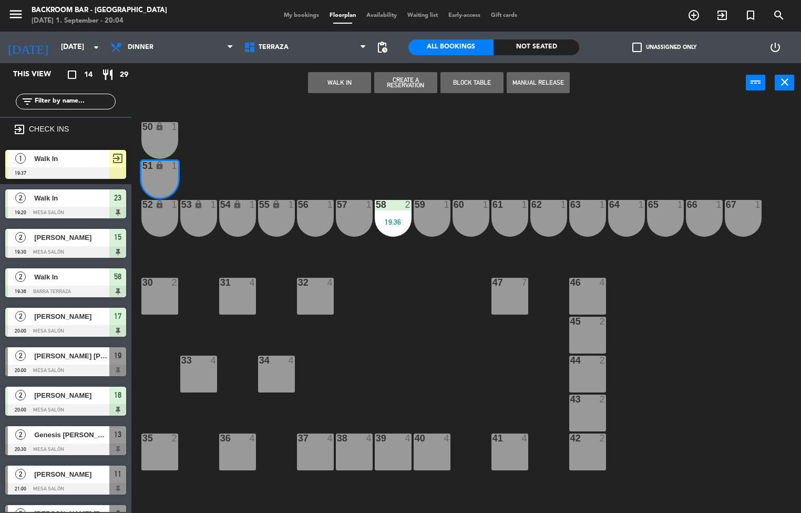
click at [334, 84] on button "WALK IN" at bounding box center [339, 82] width 63 height 21
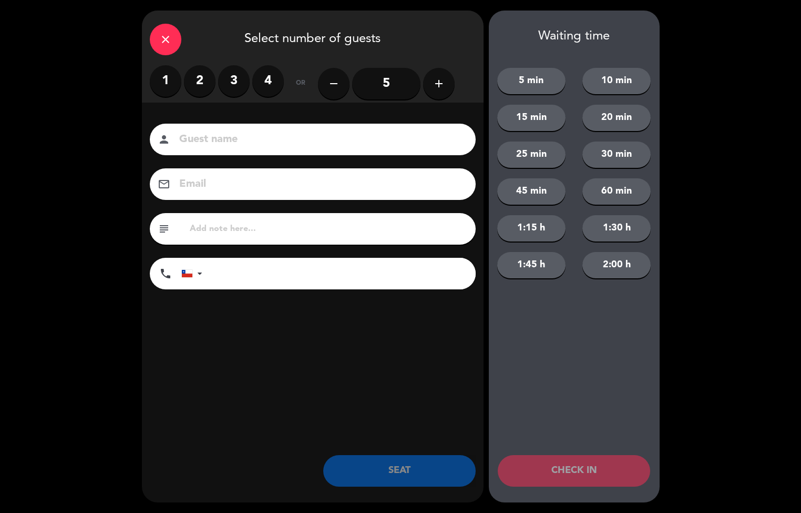
click at [160, 37] on icon "close" at bounding box center [165, 39] width 13 height 13
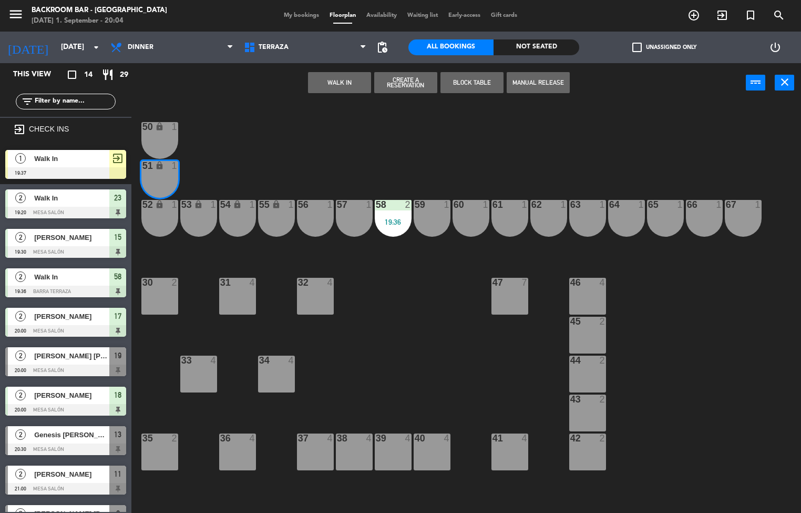
click at [305, 150] on div "50 lock 1 51 lock 1 52 lock 1 53 lock 1 54 lock 1 55 lock 1 56 1 61 1 63 1 62 1…" at bounding box center [470, 308] width 662 height 410
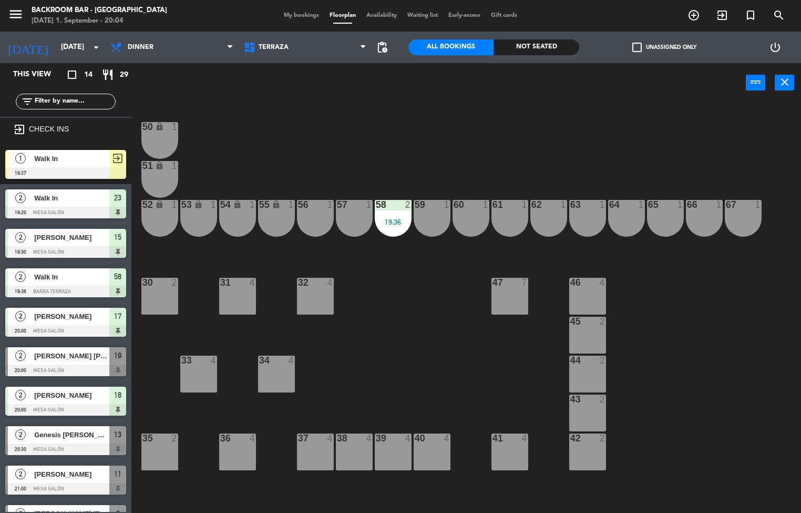
click at [166, 135] on div "50 lock 1" at bounding box center [159, 140] width 37 height 37
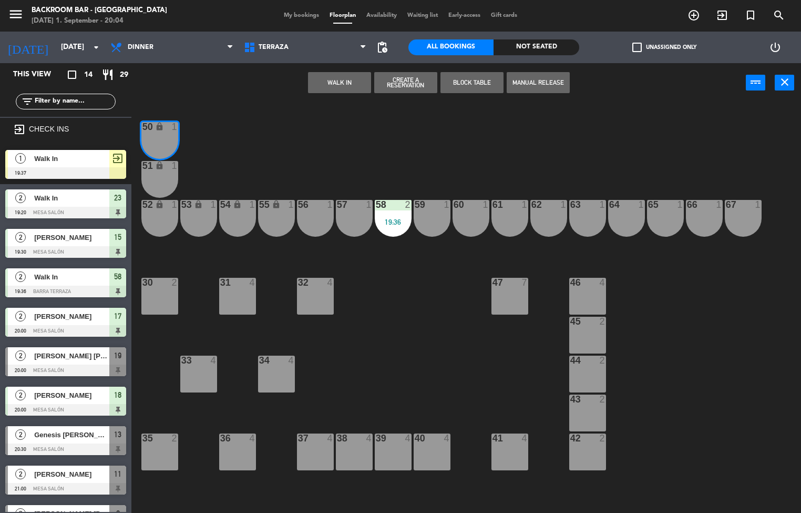
click at [171, 176] on div "51 lock 1" at bounding box center [159, 179] width 37 height 37
click at [344, 88] on button "WALK IN" at bounding box center [339, 82] width 63 height 21
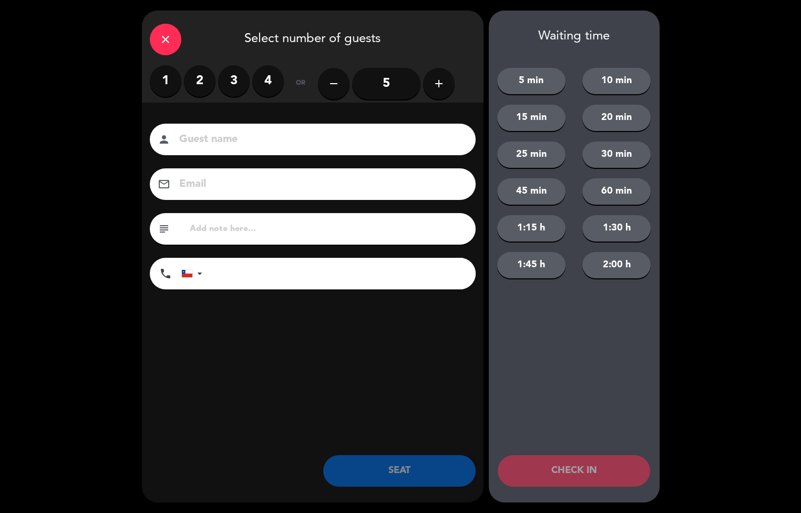
click at [209, 91] on label "2" at bounding box center [200, 81] width 32 height 32
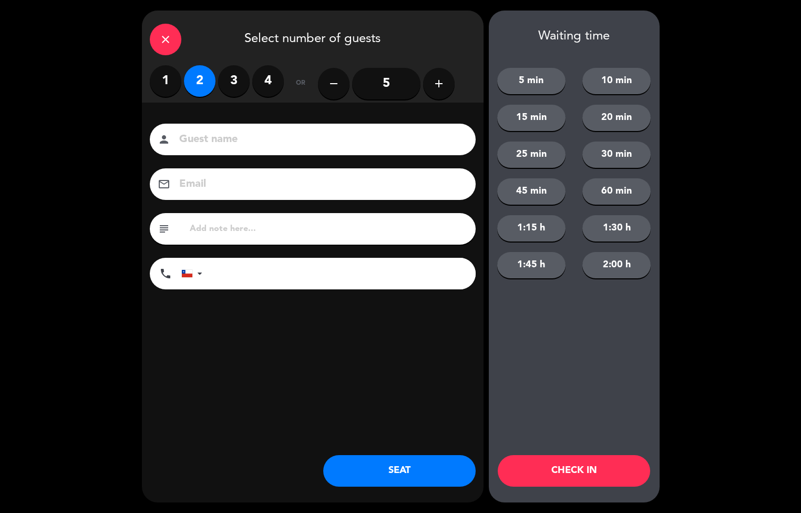
click at [398, 474] on button "SEAT" at bounding box center [399, 471] width 152 height 32
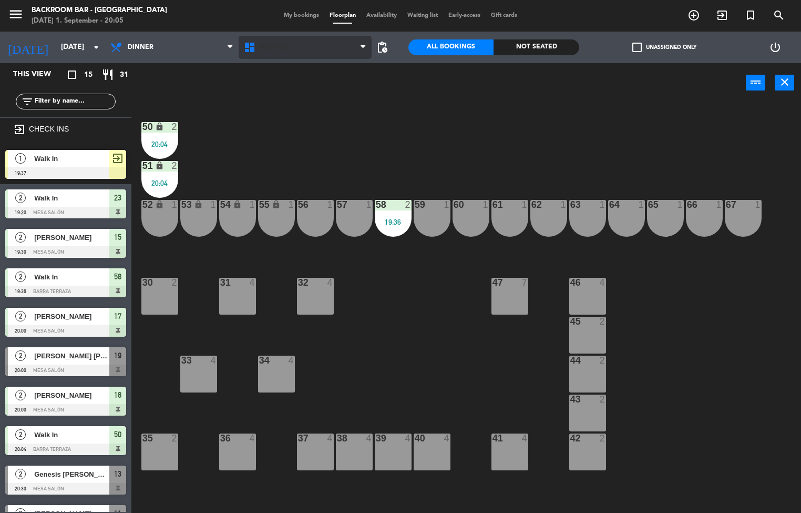
click at [257, 50] on icon at bounding box center [250, 47] width 15 height 13
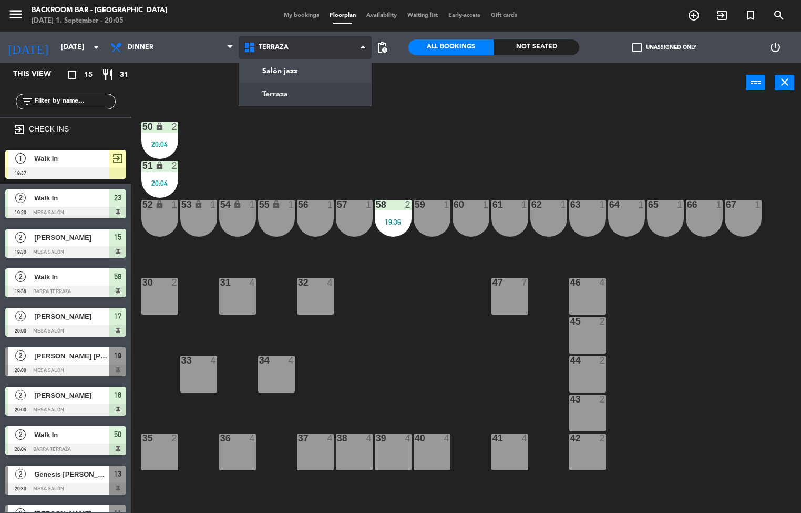
click at [264, 103] on ng-component "menu Backroom Bar - [GEOGRAPHIC_DATA] [DATE] 1. September - 20:05 My bookings F…" at bounding box center [400, 256] width 801 height 513
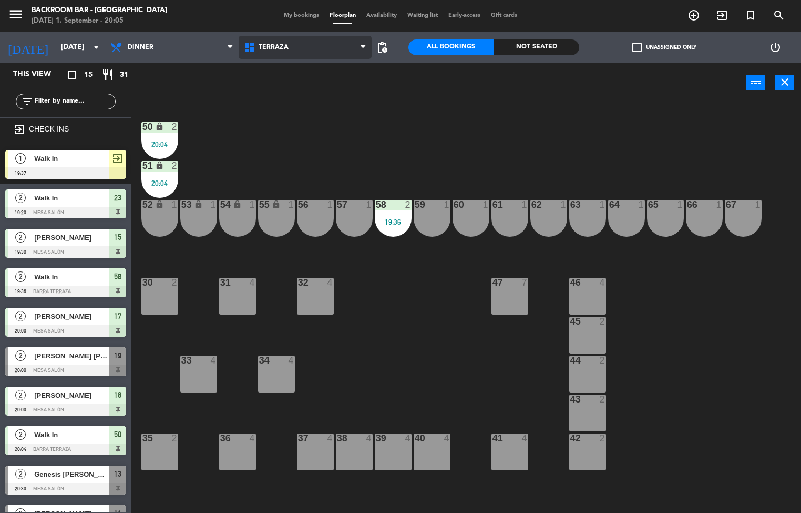
click at [254, 46] on icon at bounding box center [250, 47] width 15 height 13
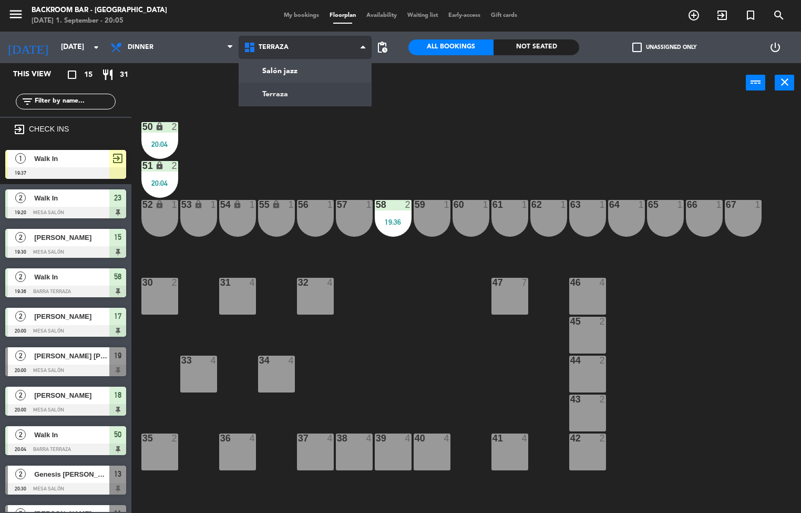
click at [259, 78] on ng-component "menu Backroom Bar - [GEOGRAPHIC_DATA] [DATE] 1. September - 20:05 My bookings F…" at bounding box center [400, 256] width 801 height 513
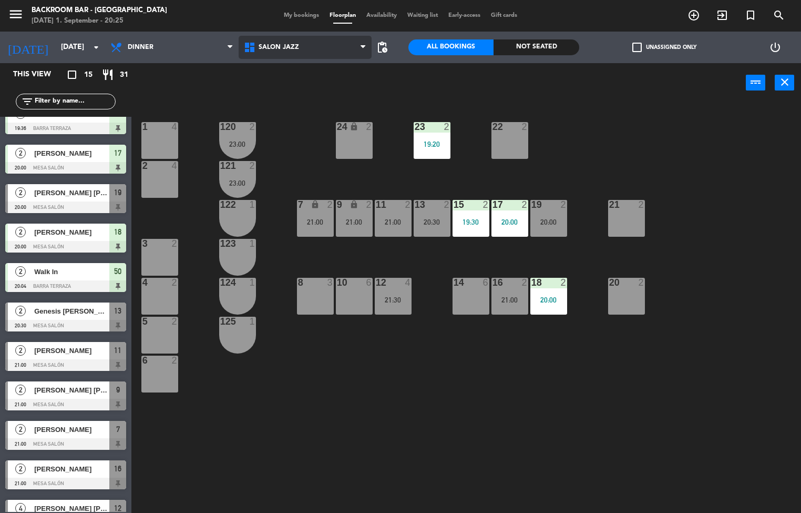
scroll to position [165, 0]
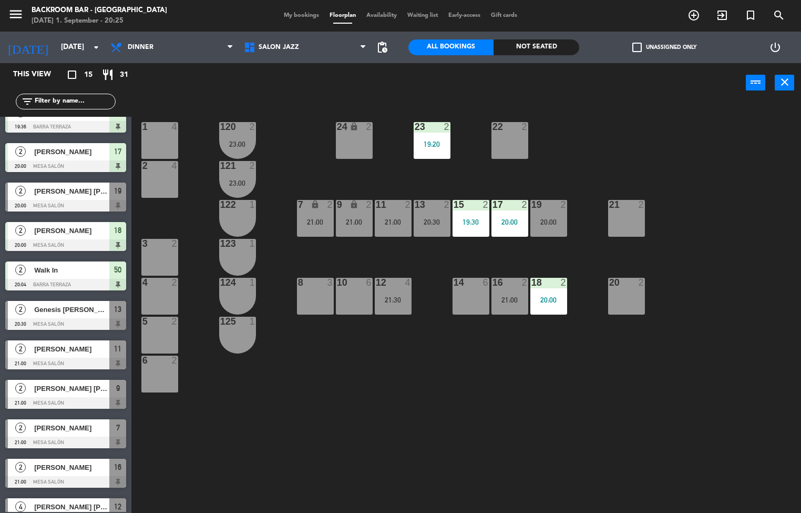
click at [70, 309] on span "Genesis [PERSON_NAME] O." at bounding box center [71, 309] width 75 height 11
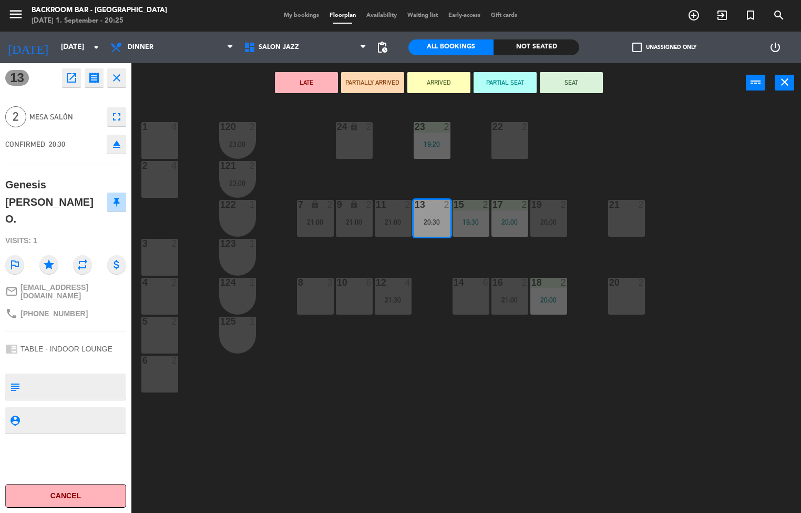
click at [584, 90] on button "SEAT" at bounding box center [571, 82] width 63 height 21
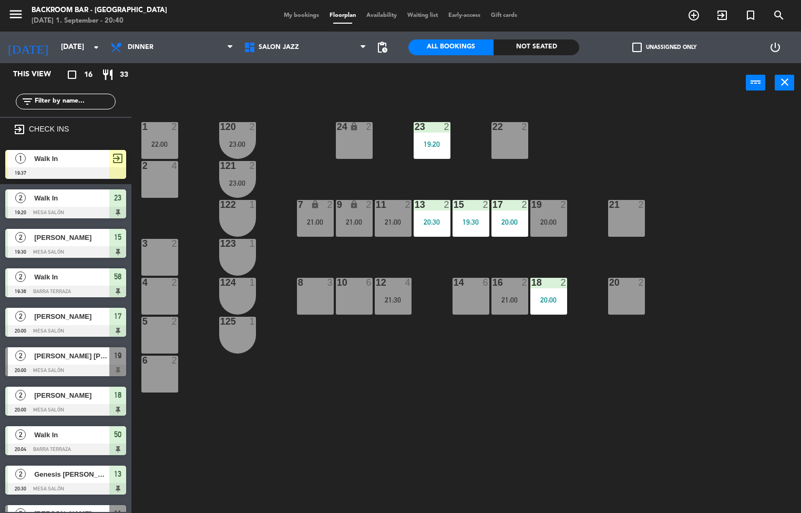
click at [58, 355] on span "[PERSON_NAME] [PERSON_NAME]" at bounding box center [71, 355] width 75 height 11
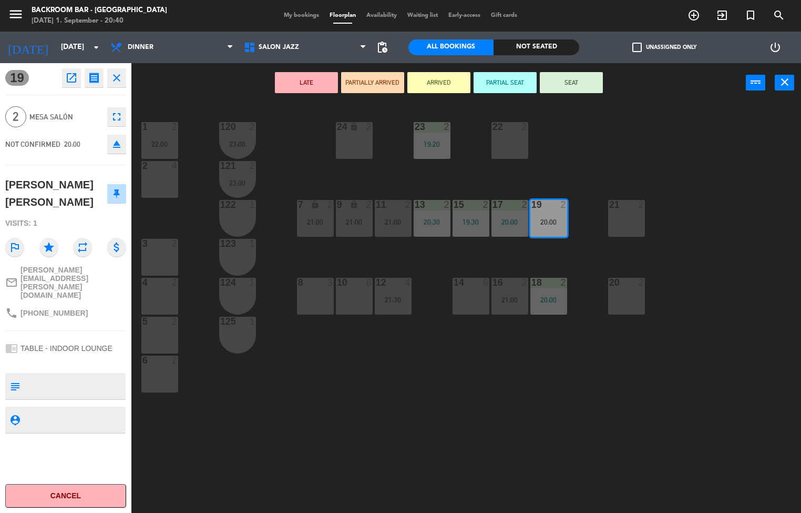
click at [73, 79] on icon "open_in_new" at bounding box center [71, 78] width 13 height 13
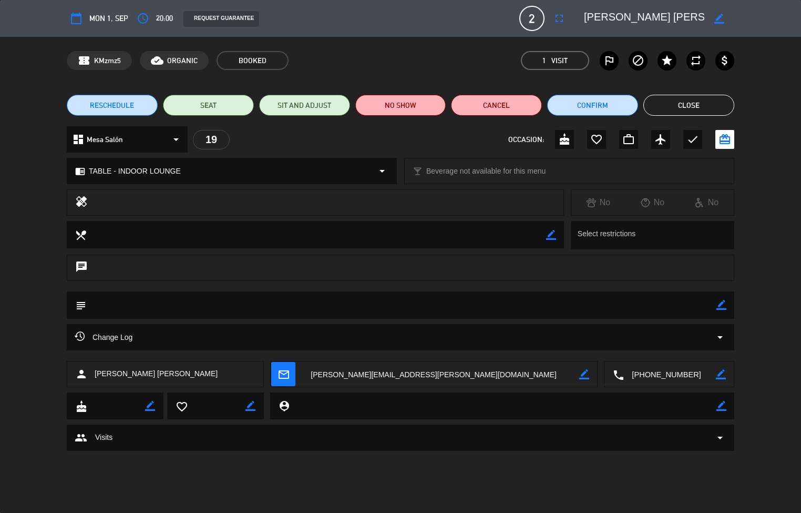
click at [404, 109] on button "NO SHOW" at bounding box center [400, 105] width 91 height 21
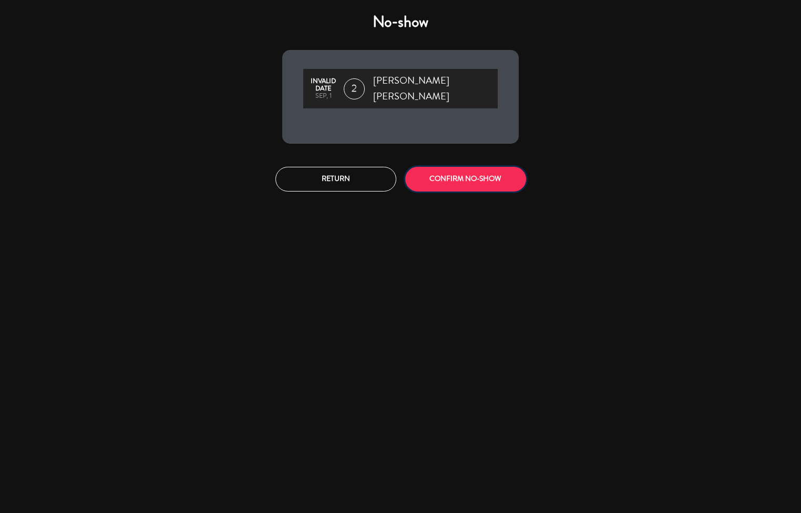
click at [465, 173] on button "CONFIRM NO-SHOW" at bounding box center [465, 179] width 121 height 25
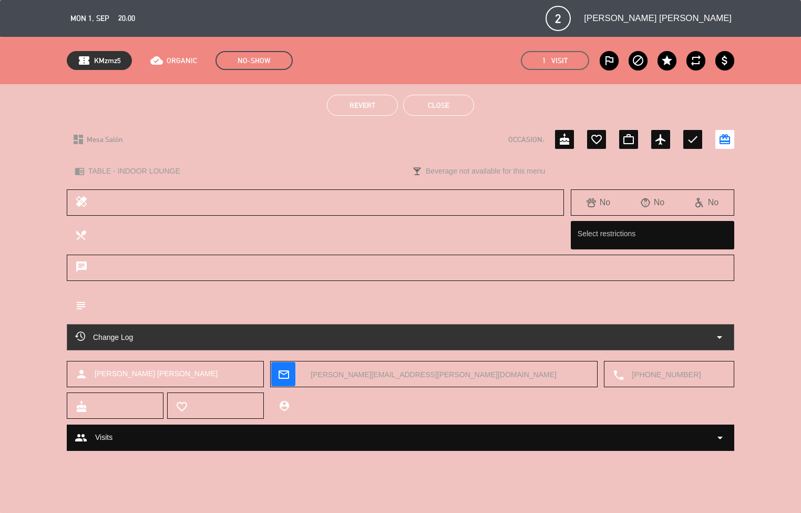
click at [440, 104] on button "Close" at bounding box center [438, 105] width 71 height 21
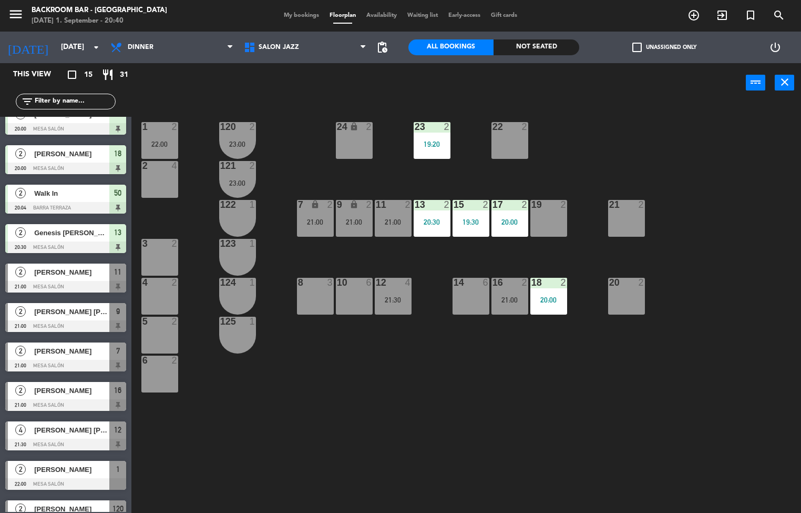
scroll to position [224, 0]
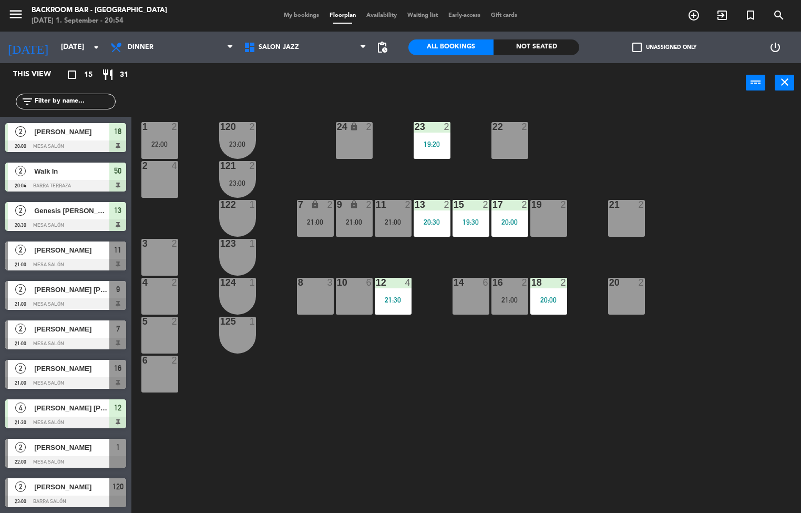
click at [59, 382] on div at bounding box center [65, 383] width 121 height 12
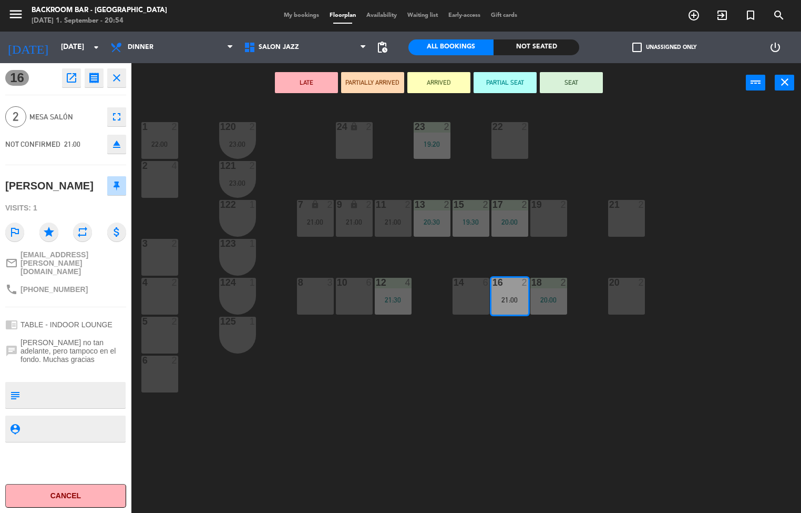
click at [573, 85] on button "SEAT" at bounding box center [571, 82] width 63 height 21
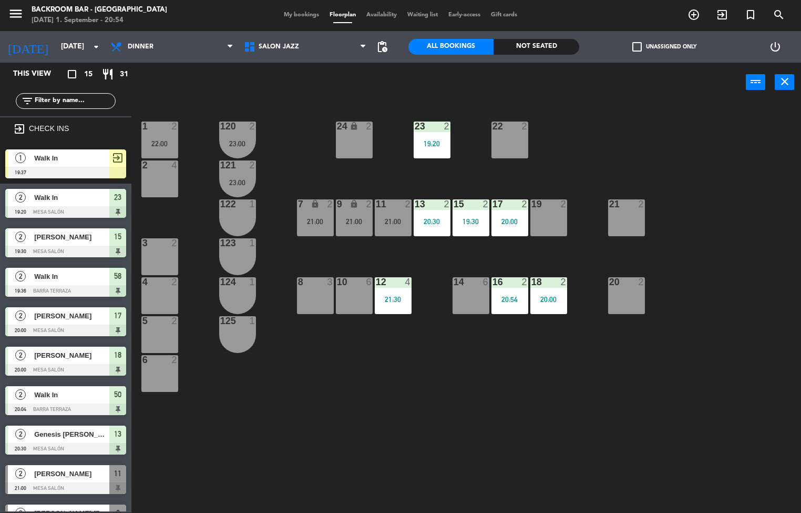
scroll to position [64, 0]
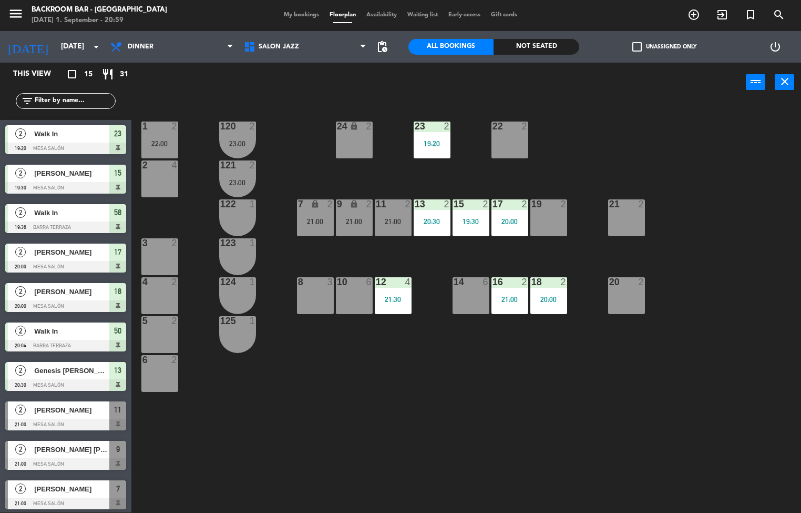
click at [549, 207] on div at bounding box center [548, 203] width 17 height 9
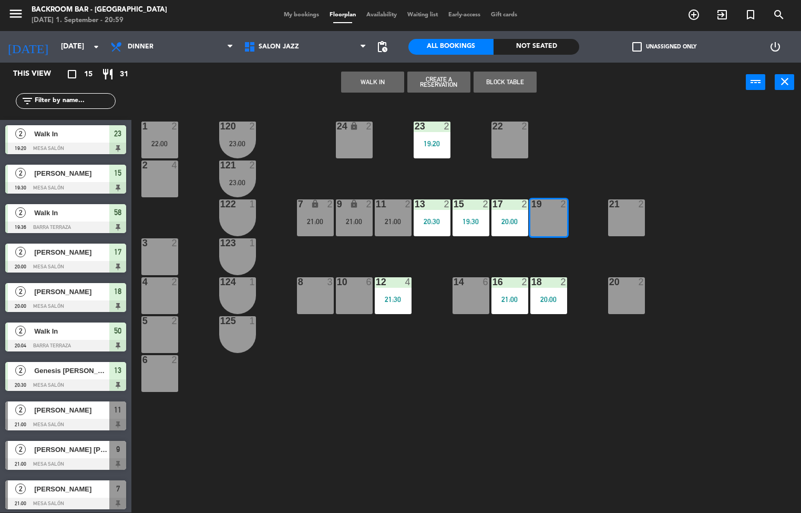
click at [369, 80] on button "WALK IN" at bounding box center [372, 82] width 63 height 21
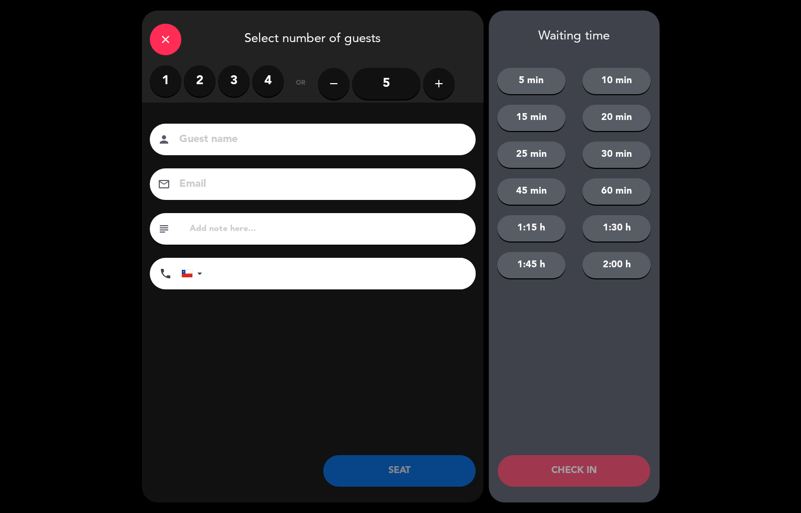
click at [196, 80] on label "2" at bounding box center [200, 81] width 32 height 32
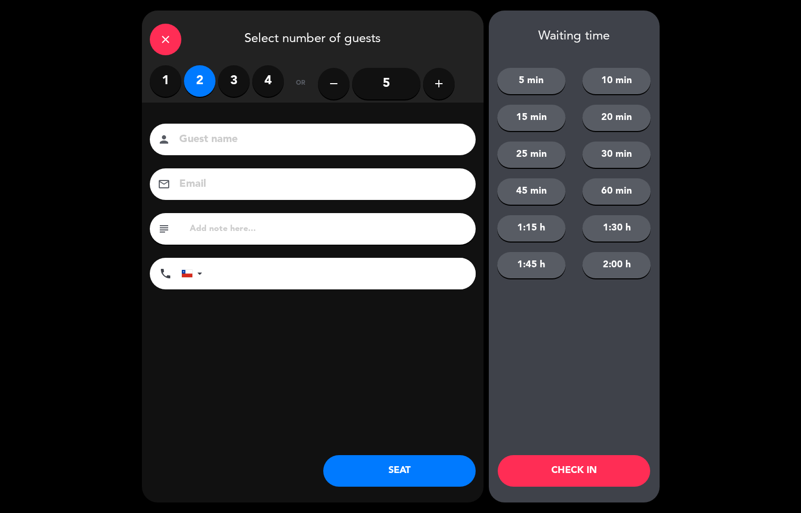
click at [411, 478] on button "SEAT" at bounding box center [399, 471] width 152 height 32
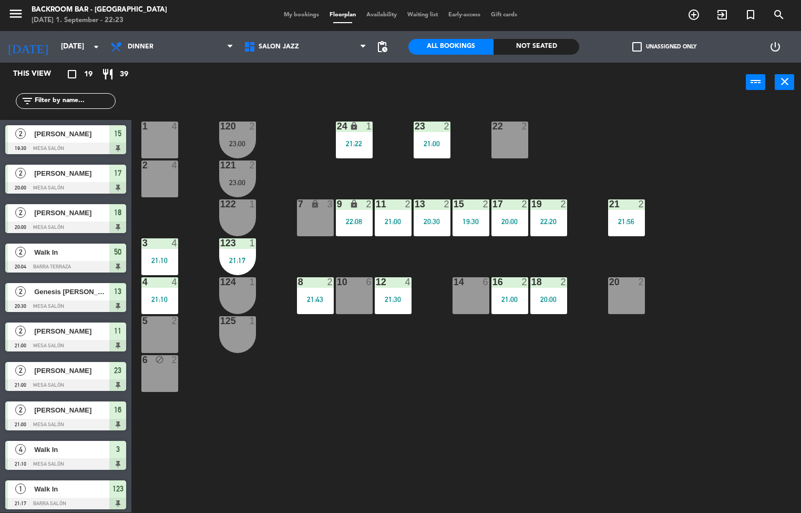
click at [405, 443] on div "1 4 24 lock 1 21:22 23 2 21:00 22 2 120 2 23:00 2 4 121 2 23:00 19 2 22:20 7 lo…" at bounding box center [470, 308] width 662 height 410
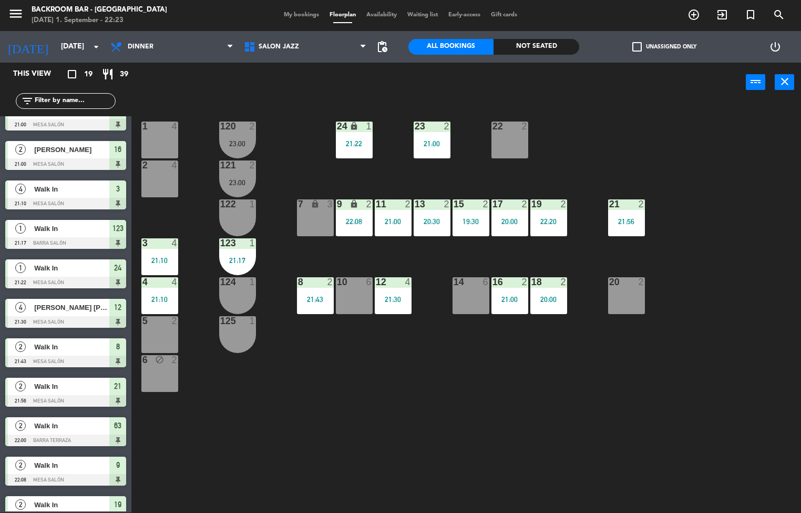
scroll to position [382, 0]
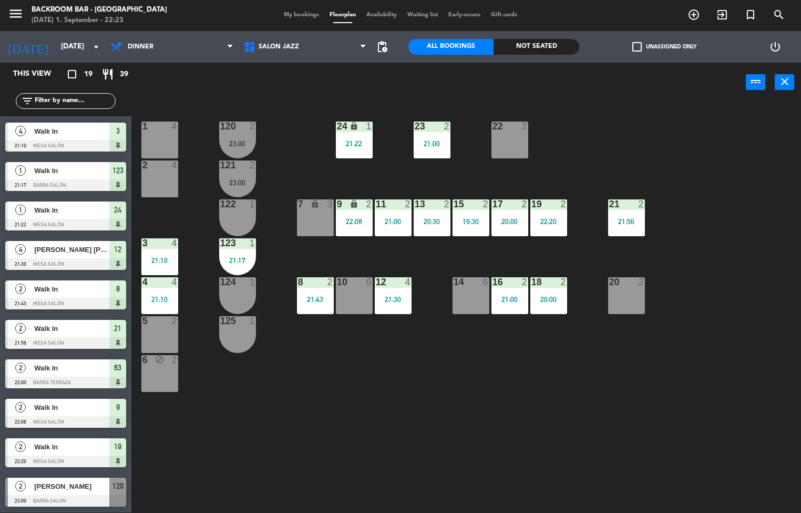
click at [287, 13] on span "My bookings" at bounding box center [302, 15] width 46 height 6
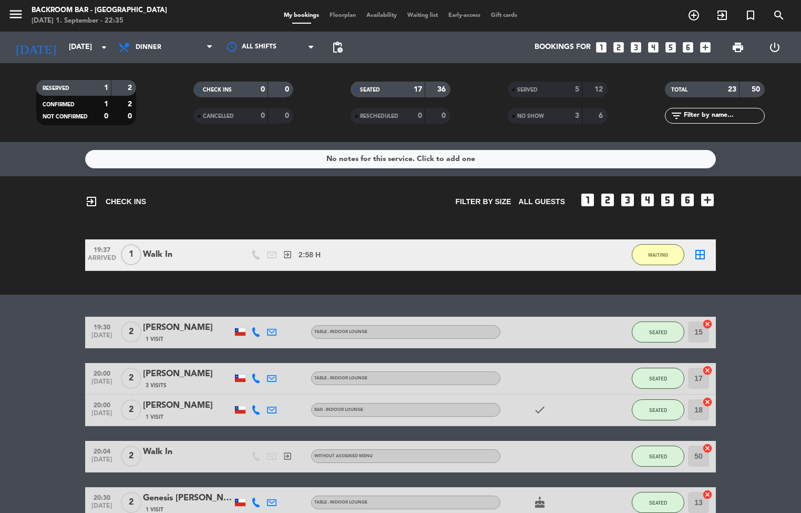
click at [343, 16] on span "Floorplan" at bounding box center [342, 16] width 37 height 6
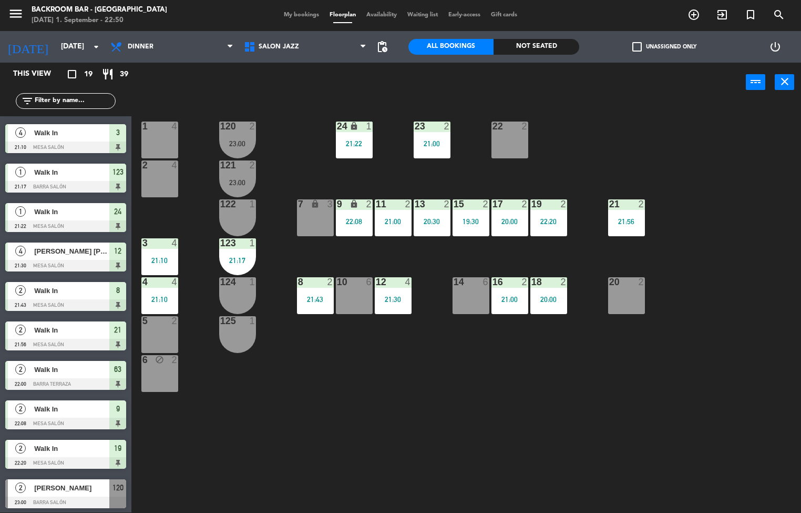
scroll to position [382, 0]
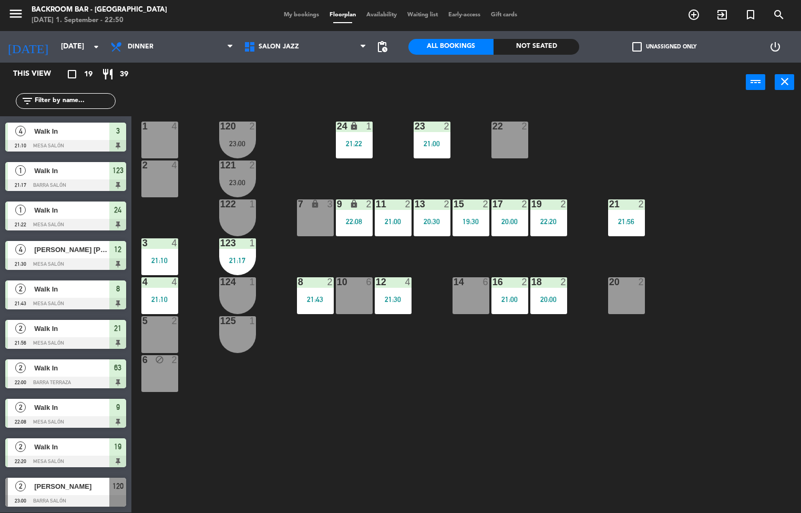
click at [297, 209] on div "7" at bounding box center [297, 204] width 17 height 10
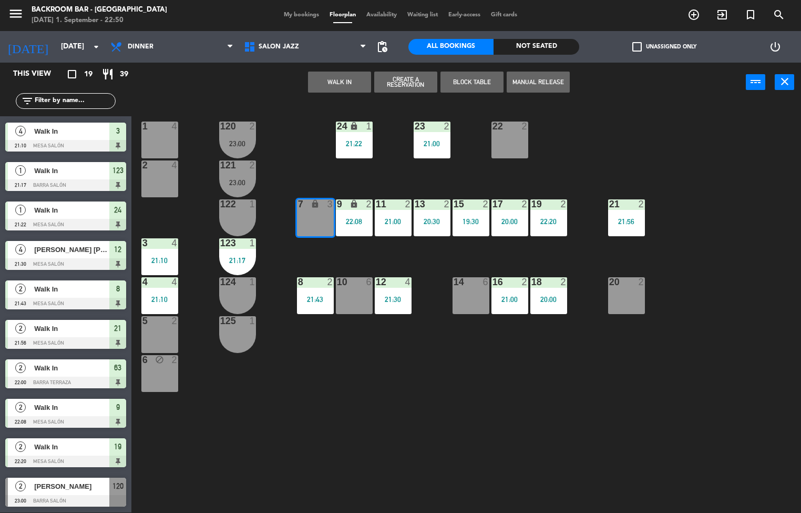
click at [338, 80] on button "WALK IN" at bounding box center [339, 82] width 63 height 21
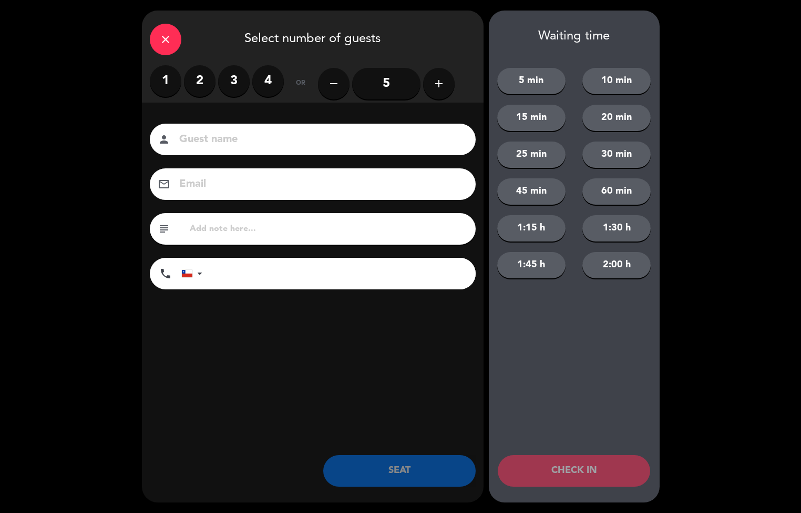
click at [198, 79] on label "2" at bounding box center [200, 81] width 32 height 32
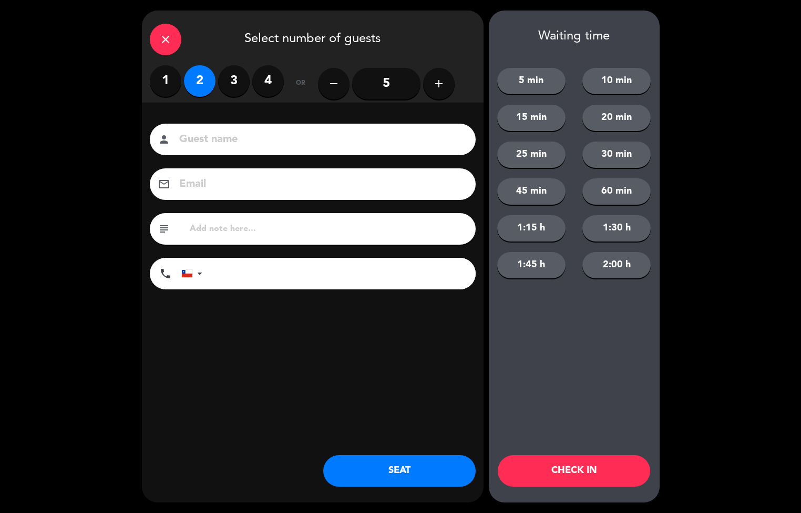
click at [398, 479] on button "SEAT" at bounding box center [399, 471] width 152 height 32
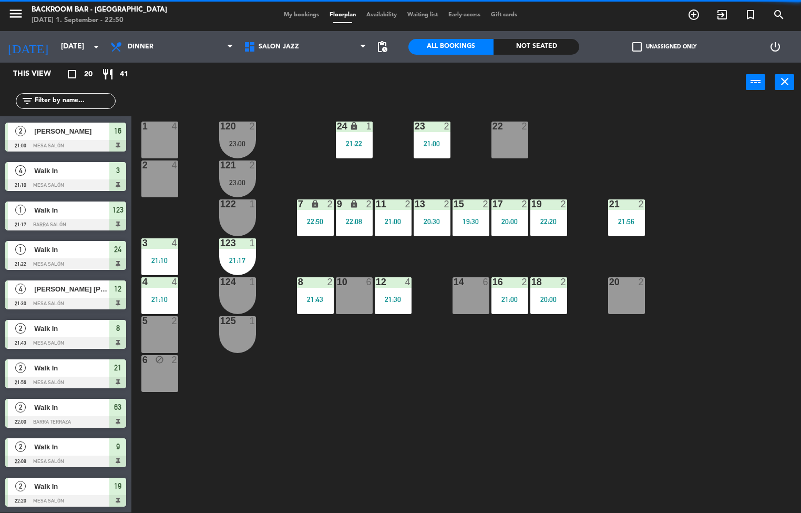
scroll to position [68, 0]
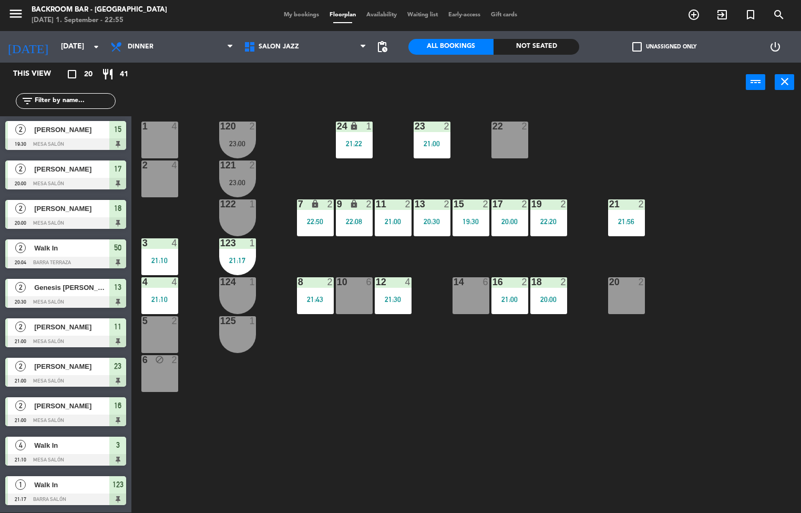
click at [469, 299] on div "14 6" at bounding box center [471, 295] width 37 height 37
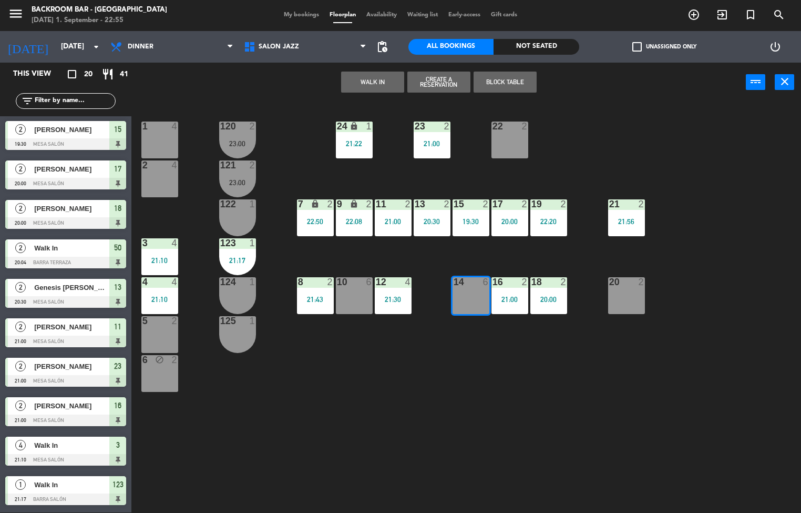
click at [369, 84] on button "WALK IN" at bounding box center [372, 82] width 63 height 21
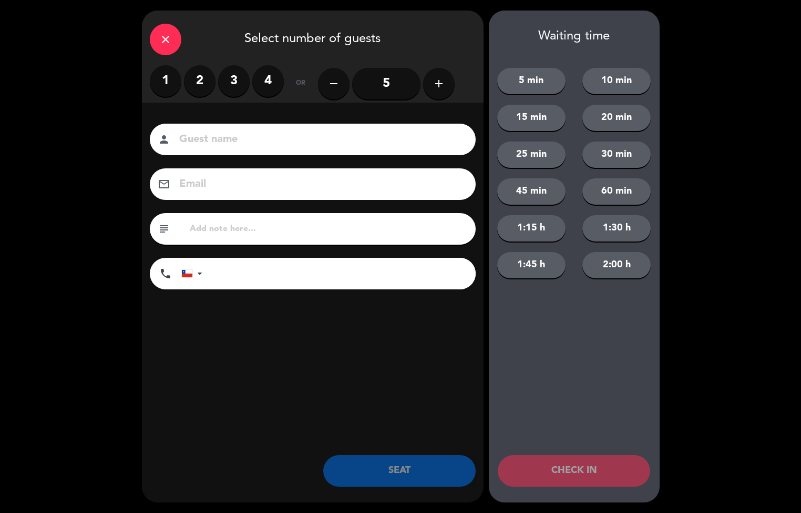
click at [267, 81] on label "4" at bounding box center [268, 81] width 32 height 32
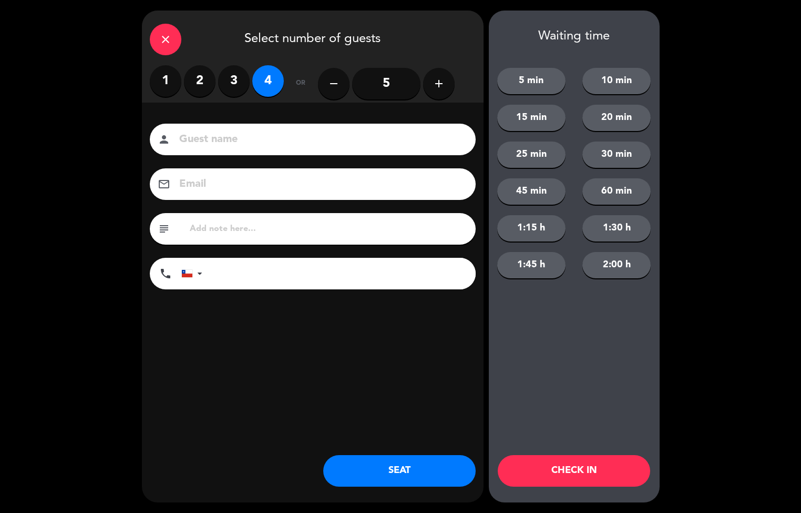
click at [390, 472] on button "SEAT" at bounding box center [399, 471] width 152 height 32
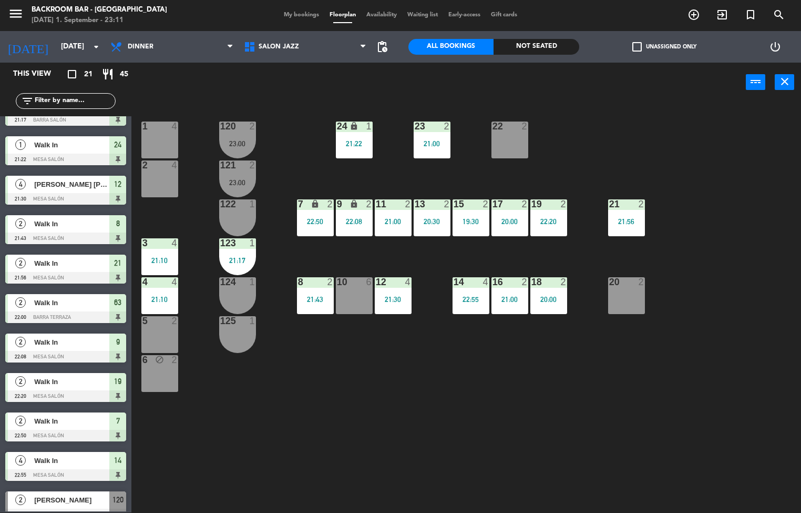
scroll to position [461, 0]
